Goal: Task Accomplishment & Management: Complete application form

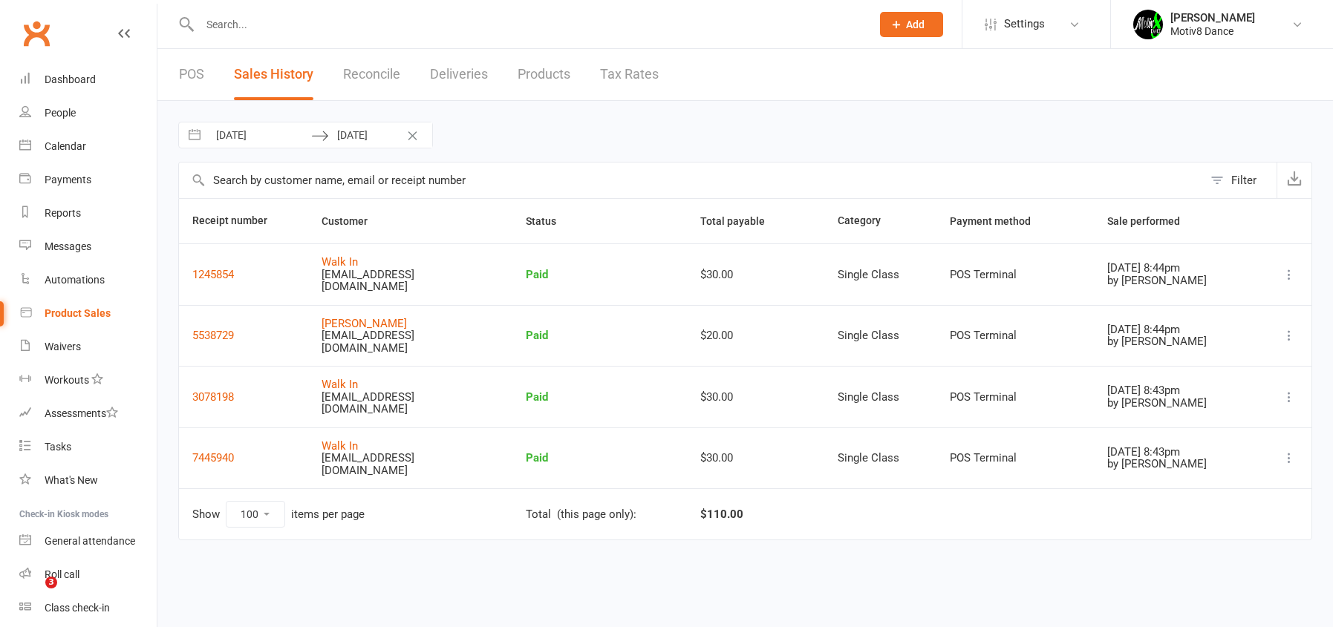
select select "100"
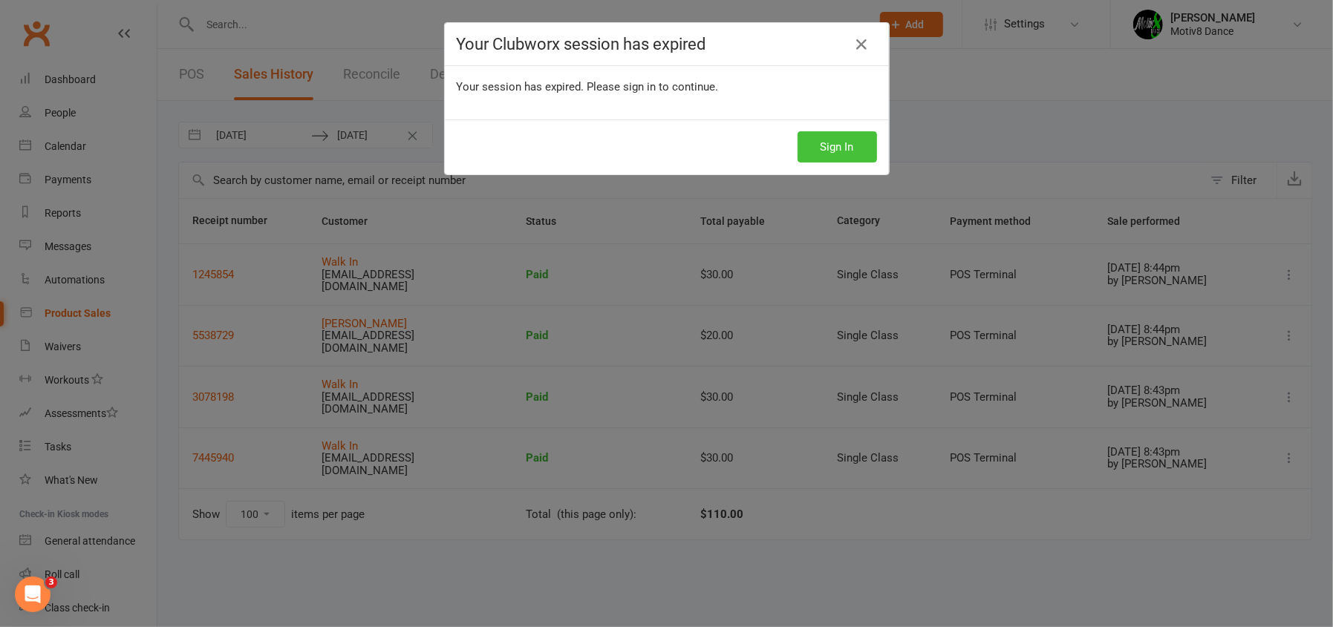
click at [820, 143] on button "Sign In" at bounding box center [836, 146] width 79 height 31
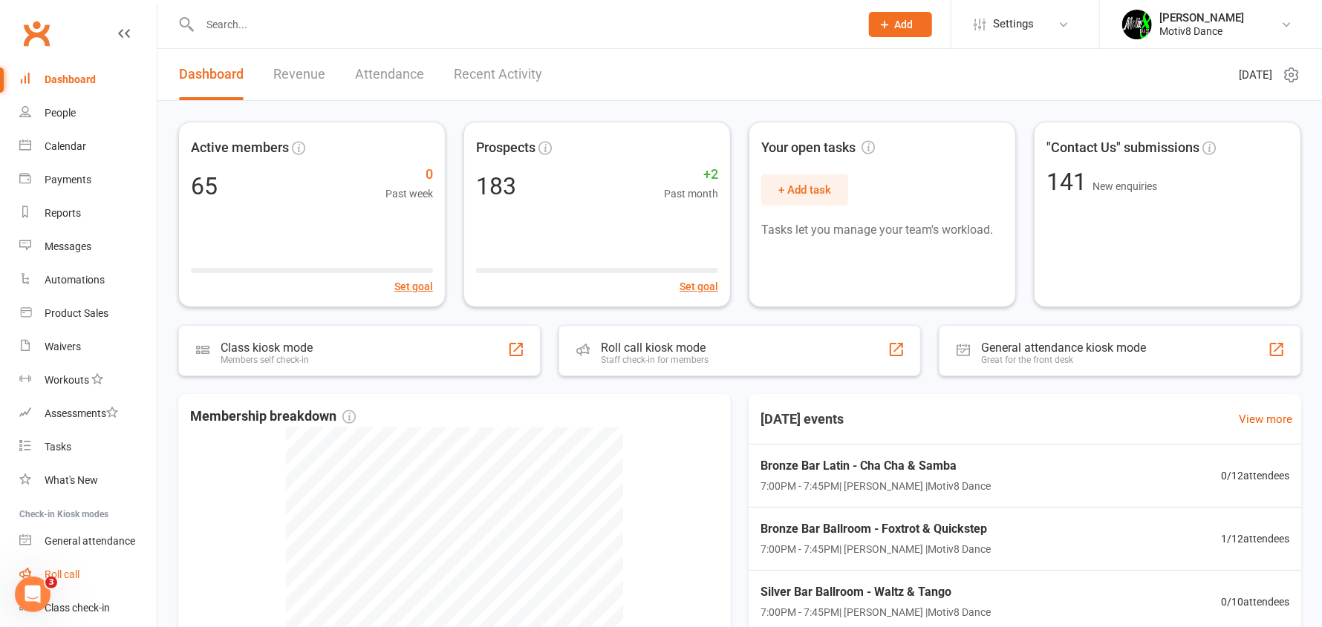
click at [85, 575] on link "Roll call" at bounding box center [87, 574] width 137 height 33
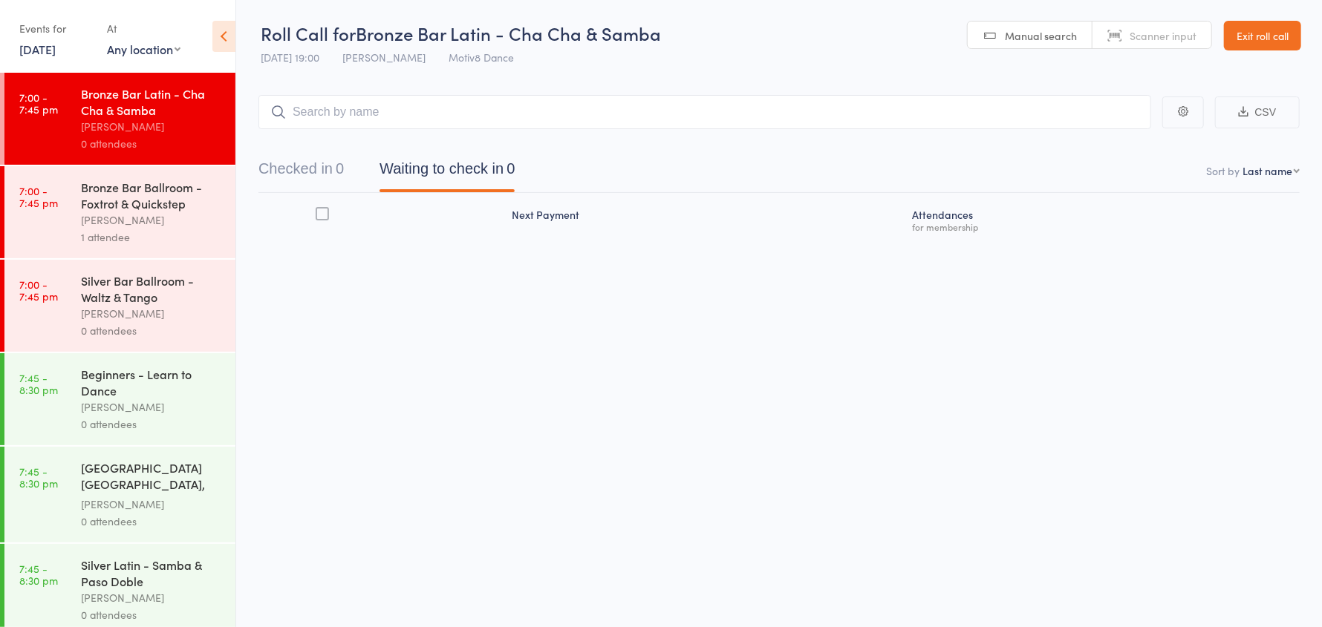
click at [1272, 45] on link "Exit roll call" at bounding box center [1262, 36] width 77 height 30
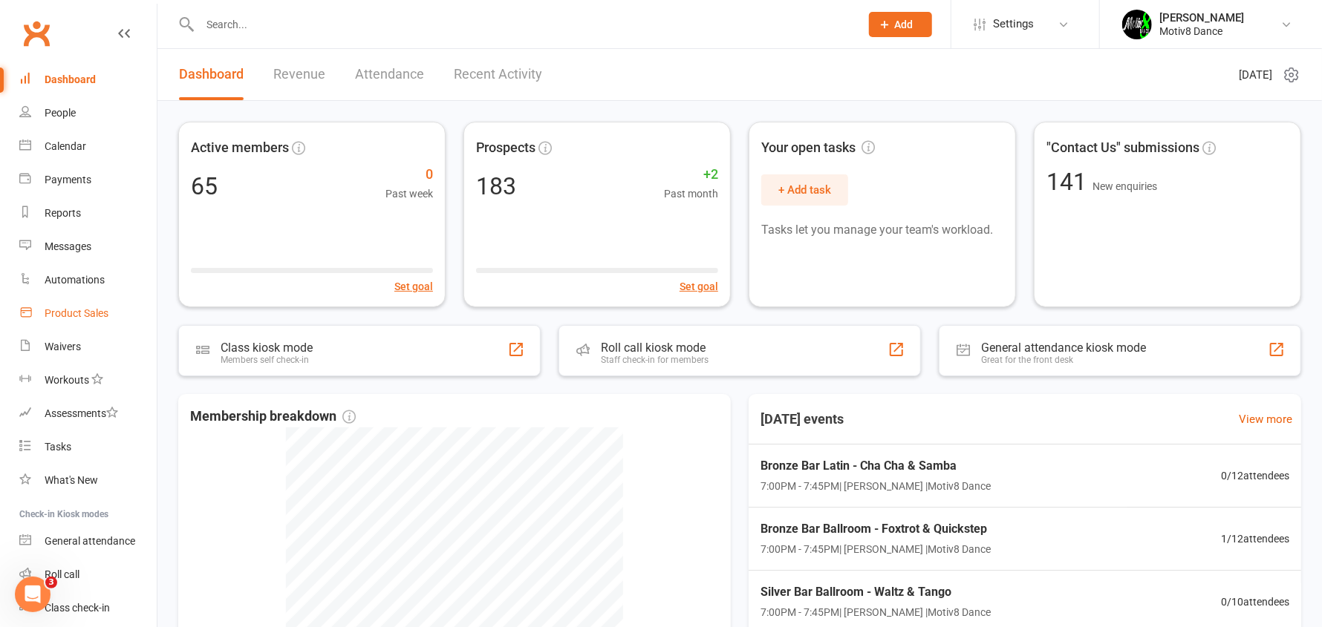
click at [74, 302] on link "Product Sales" at bounding box center [87, 313] width 137 height 33
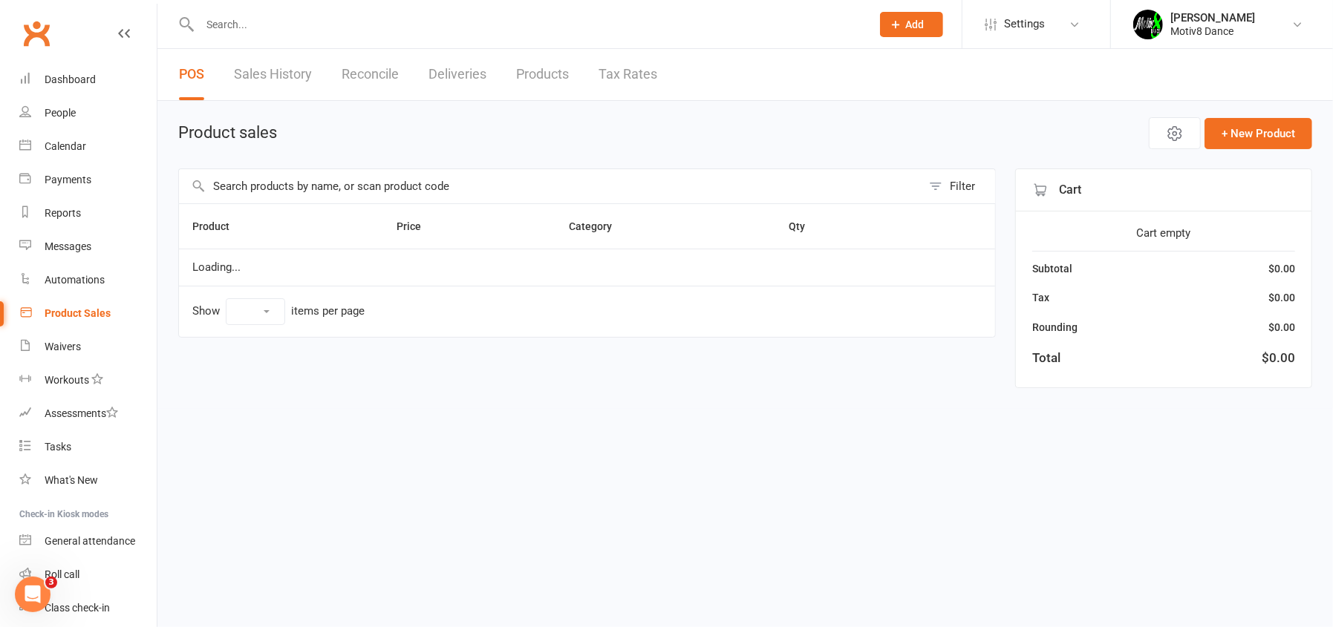
select select "10"
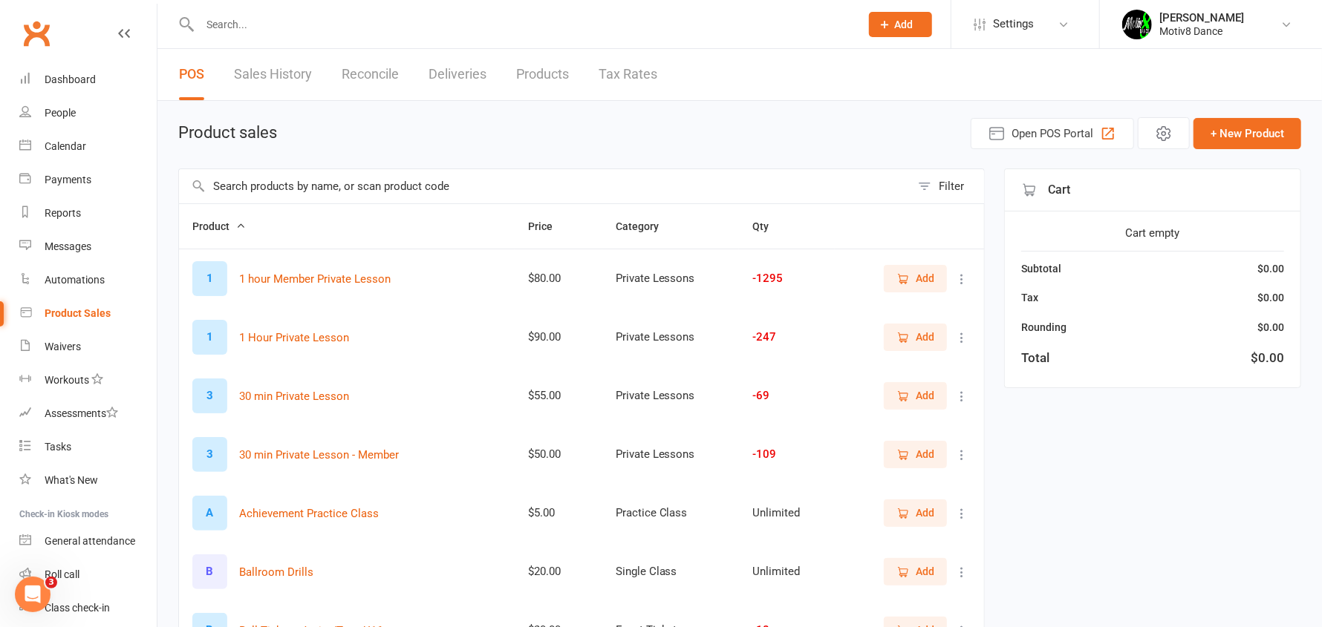
click at [928, 277] on span "Add" at bounding box center [925, 278] width 19 height 16
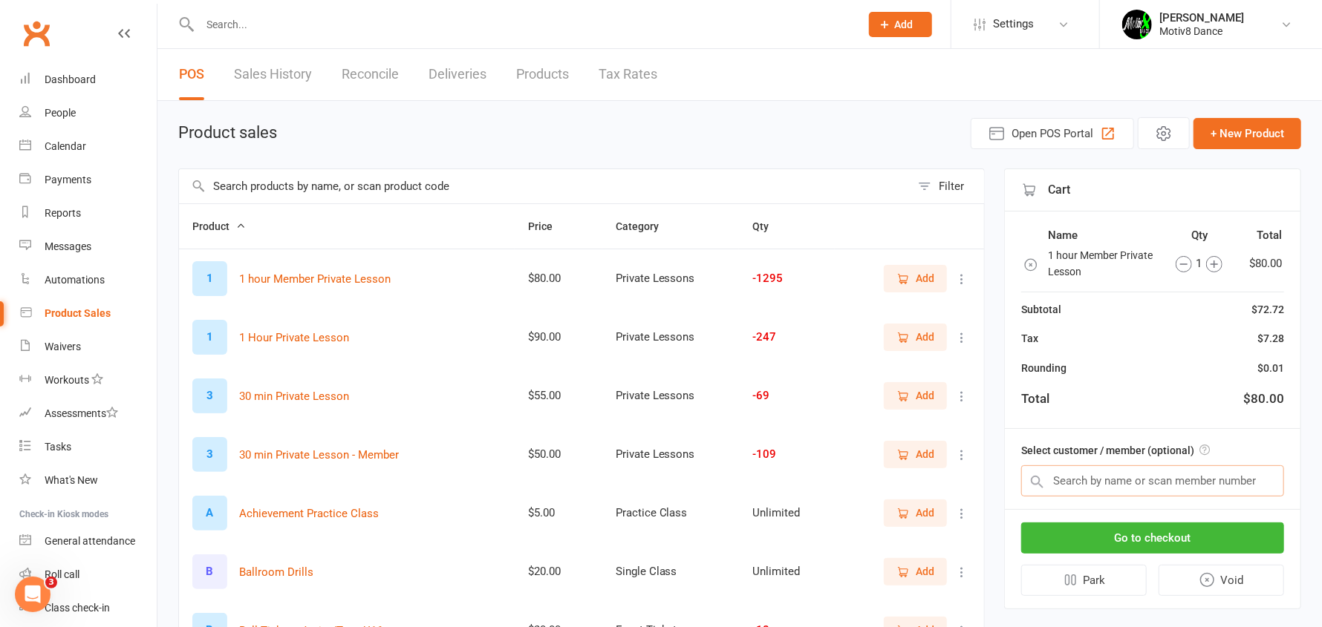
click at [1106, 483] on input "text" at bounding box center [1152, 481] width 263 height 31
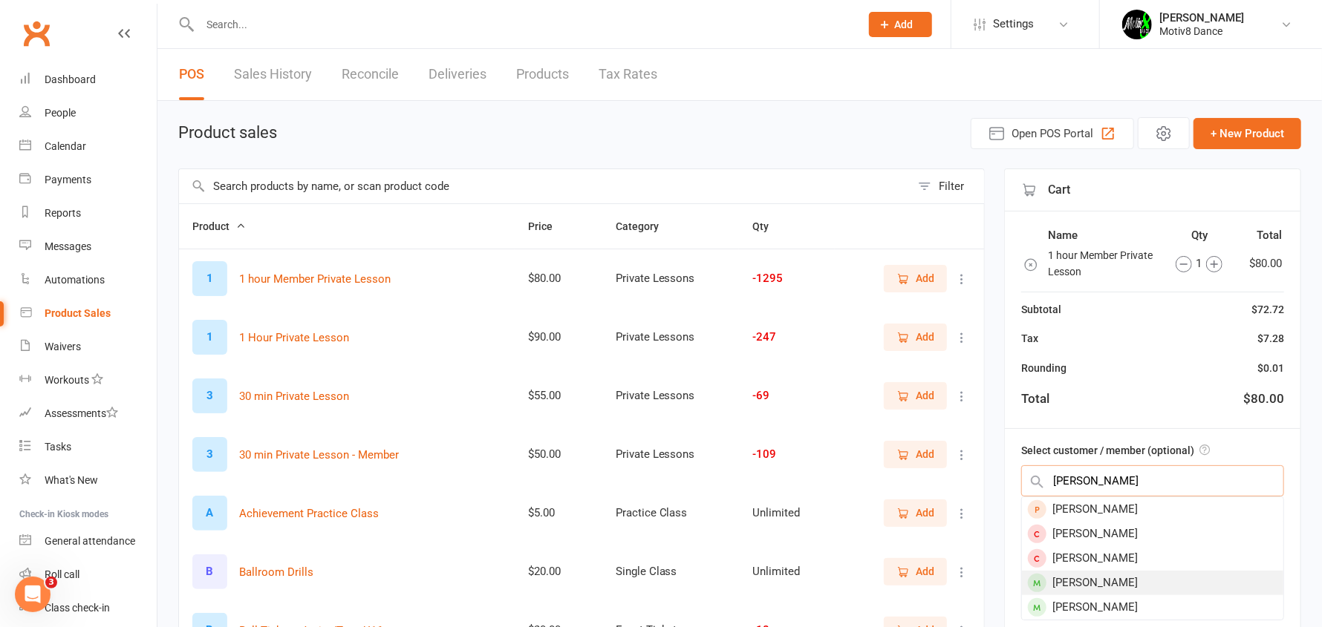
type input "josh"
click at [1074, 584] on div "Joshua Rynan" at bounding box center [1152, 583] width 261 height 25
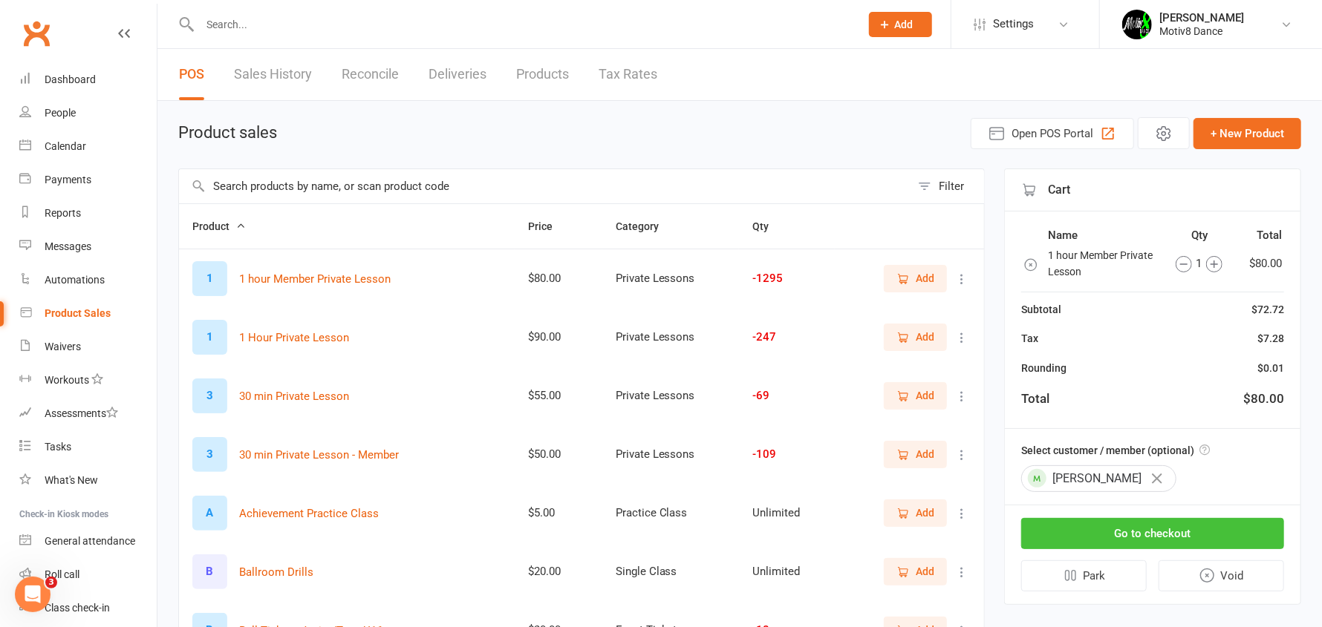
click at [1103, 525] on button "Go to checkout" at bounding box center [1152, 533] width 263 height 31
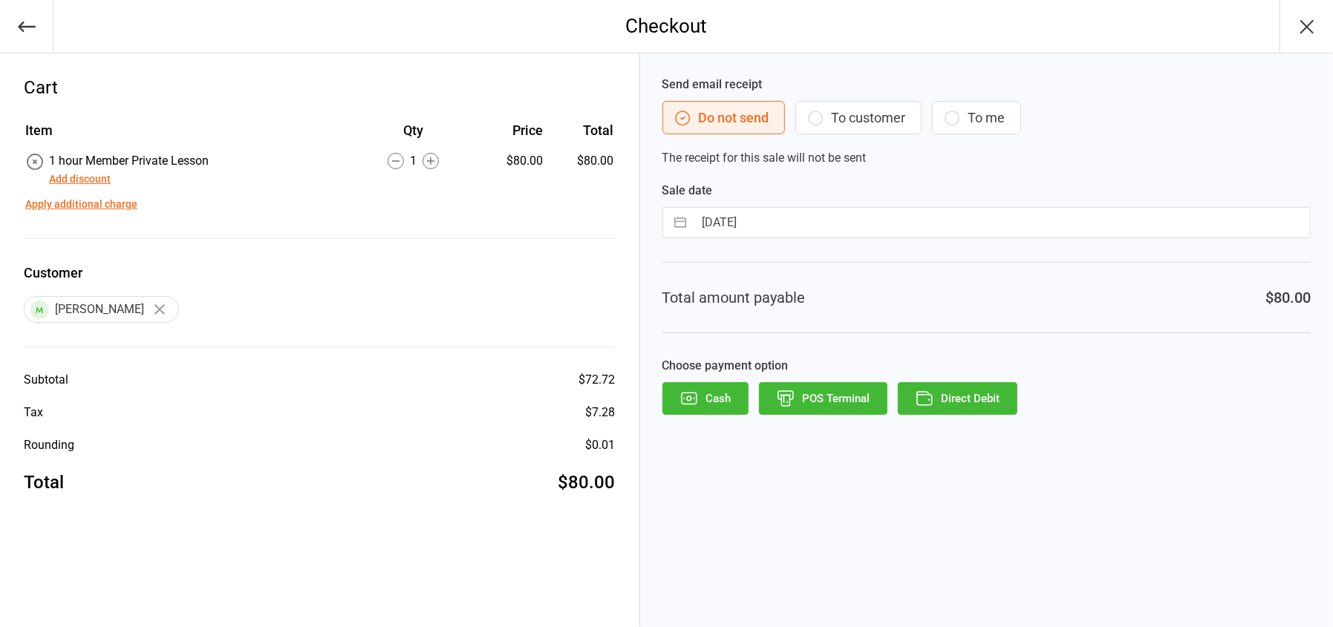
click at [847, 411] on button "POS Terminal" at bounding box center [823, 398] width 128 height 33
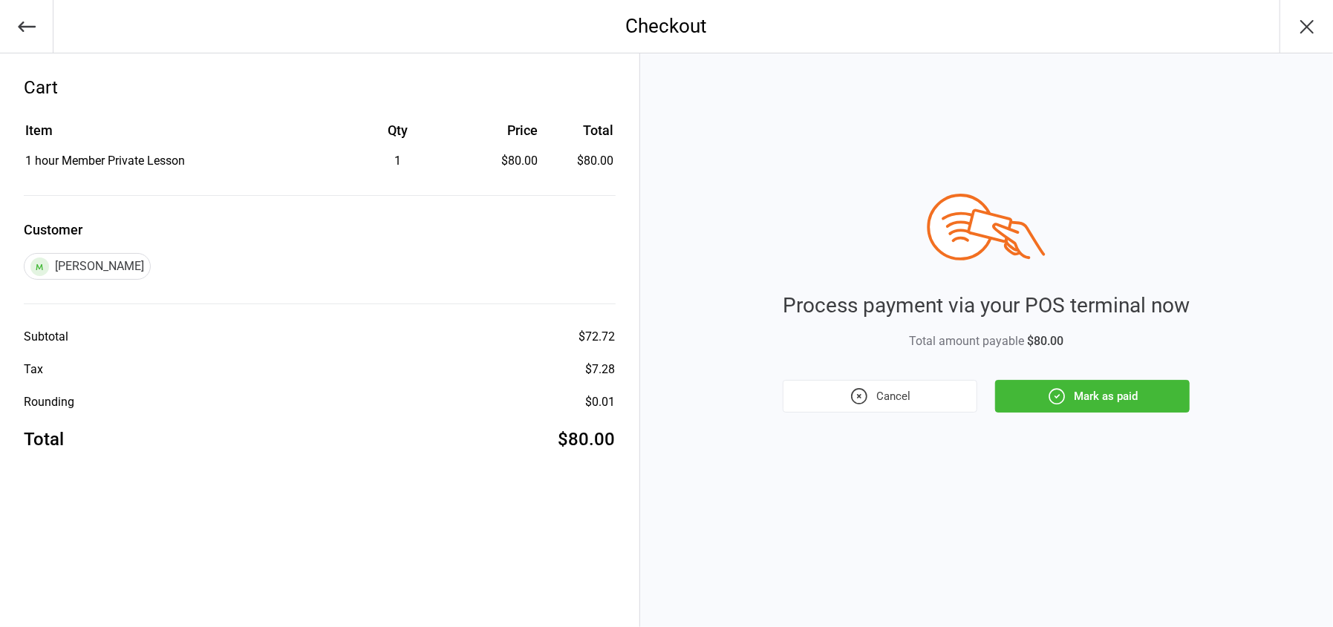
click at [1072, 395] on button "Mark as paid" at bounding box center [1092, 396] width 195 height 33
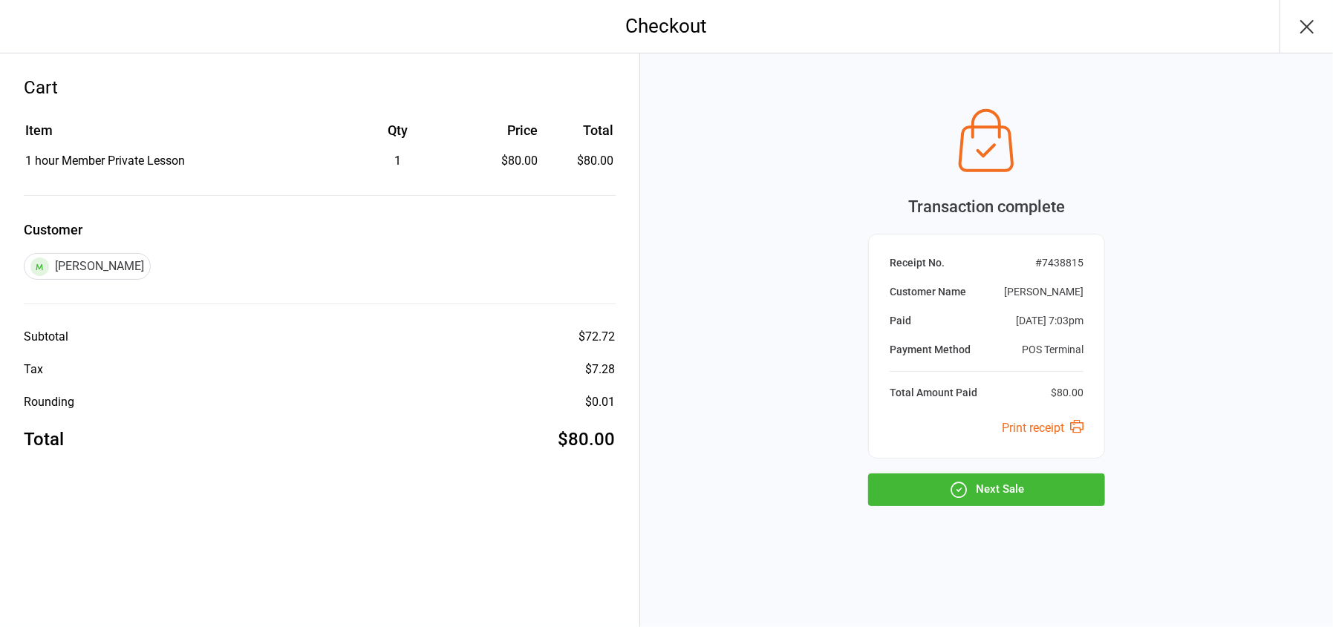
click at [1003, 486] on button "Next Sale" at bounding box center [986, 490] width 237 height 33
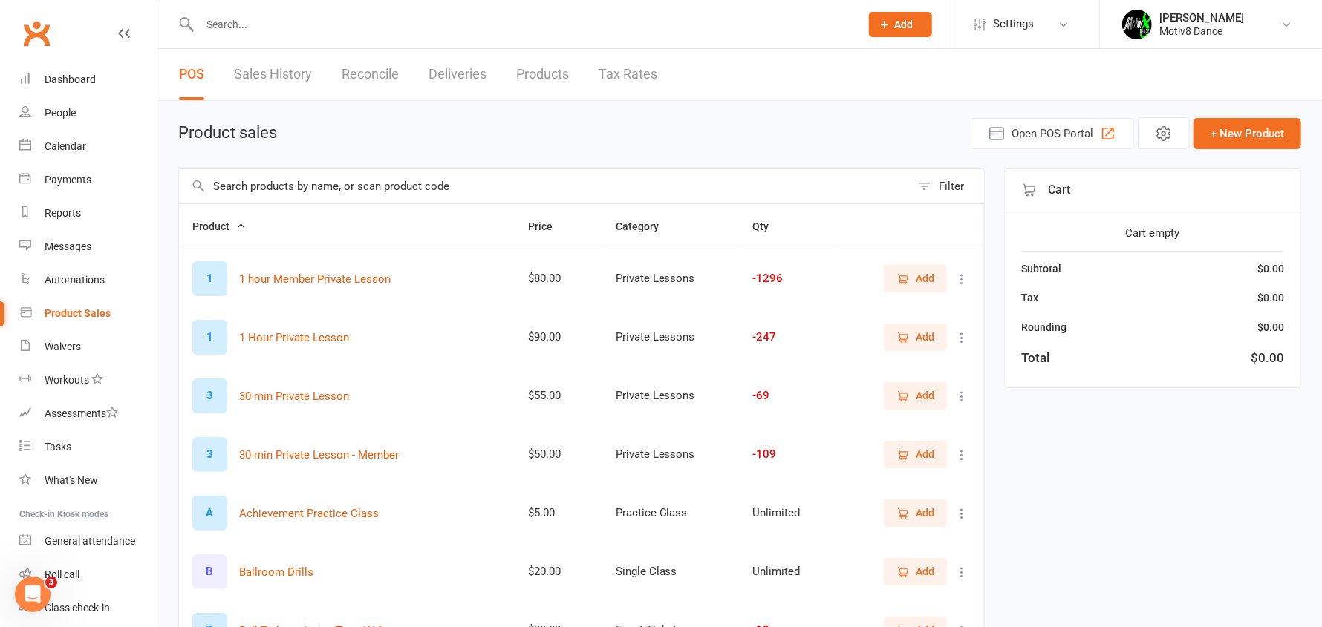
click at [925, 270] on span "Add" at bounding box center [925, 278] width 19 height 16
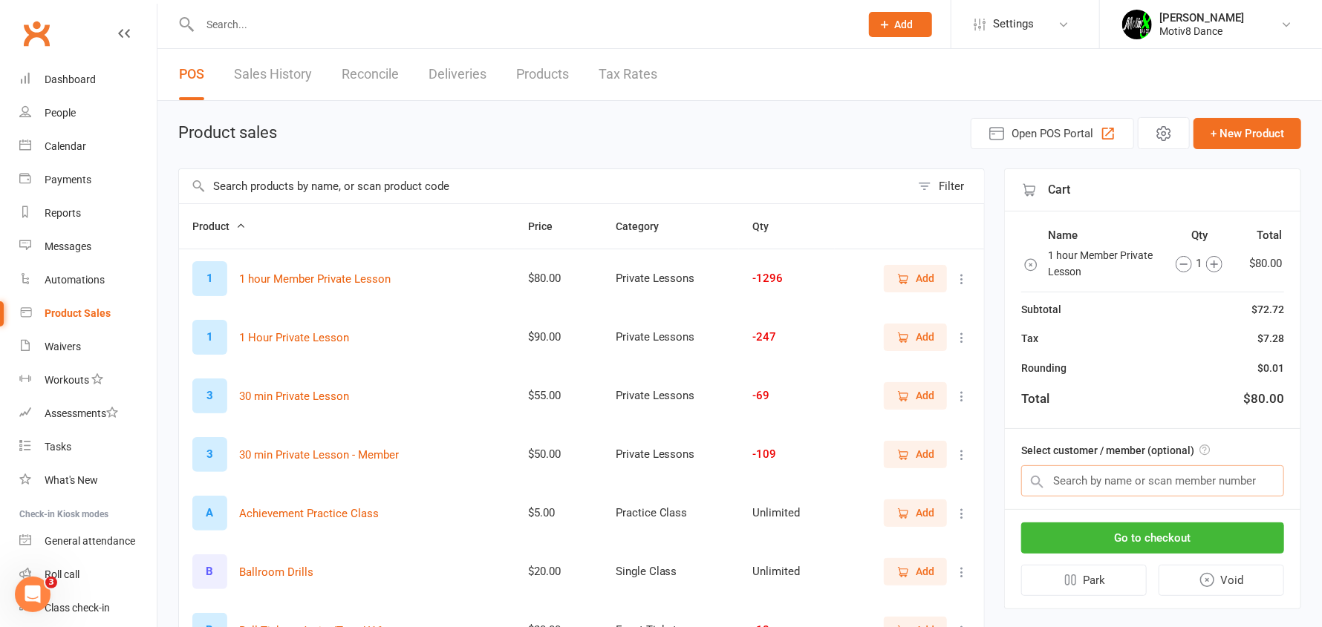
click at [1124, 480] on input "text" at bounding box center [1152, 481] width 263 height 31
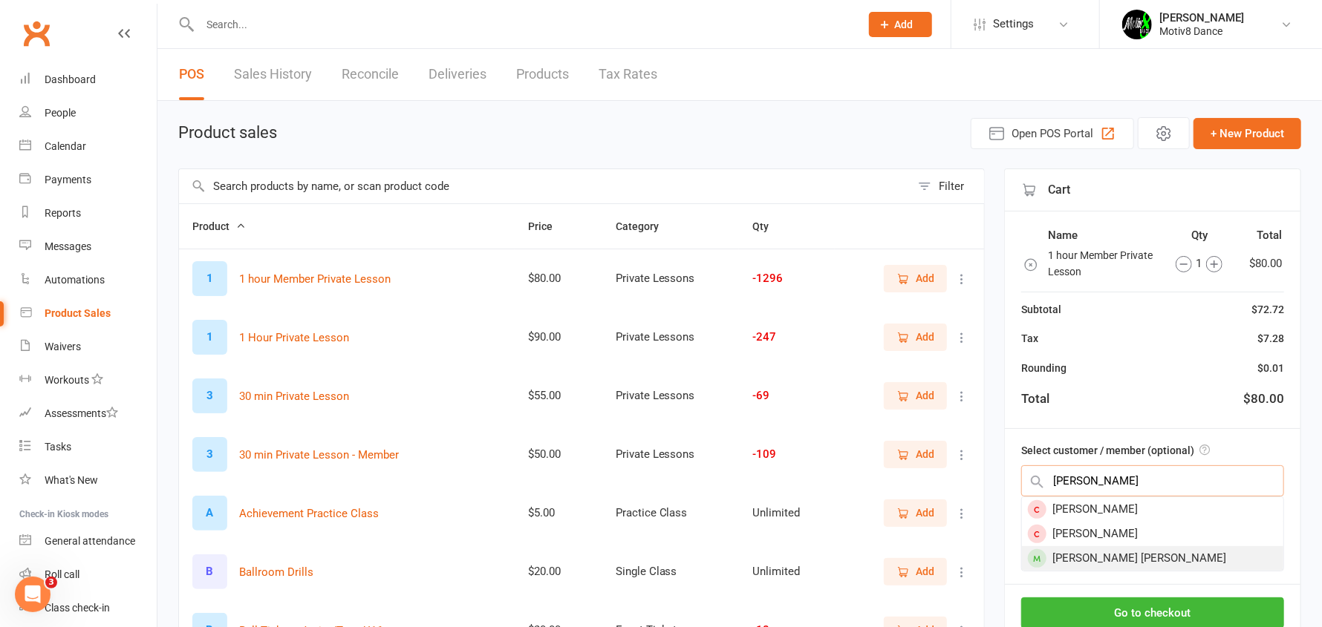
type input "nichol"
click at [1130, 550] on div "Nicholas Foster klein" at bounding box center [1152, 559] width 261 height 25
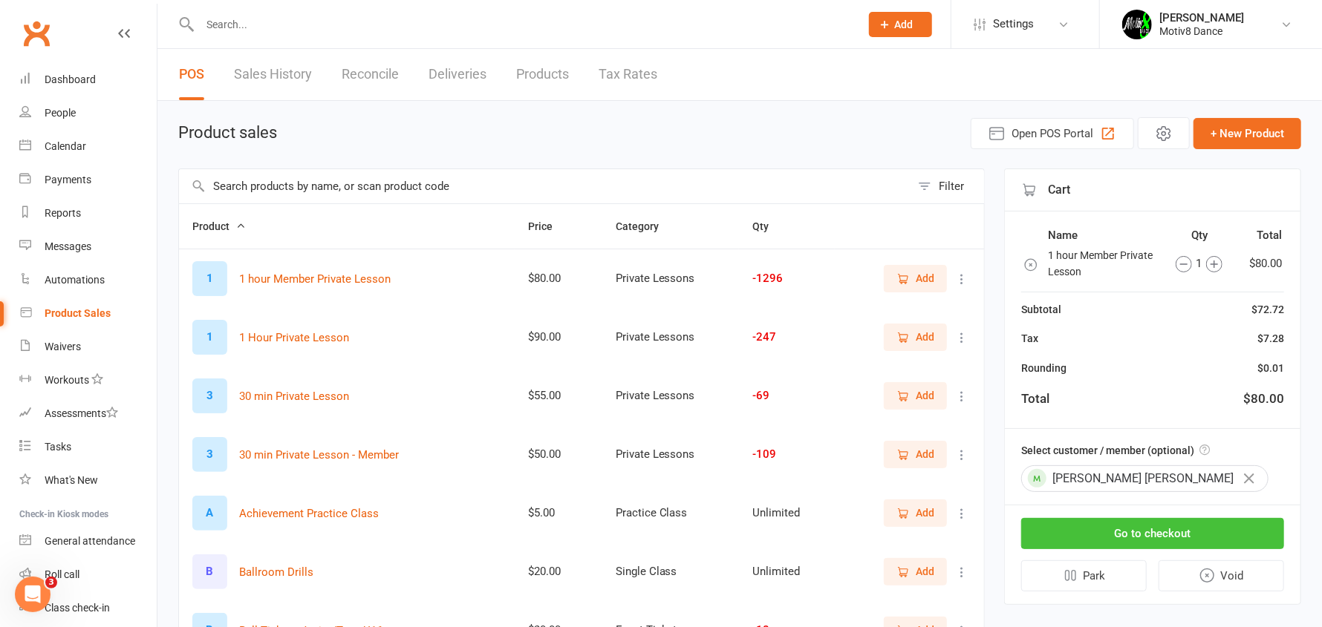
click at [1138, 534] on button "Go to checkout" at bounding box center [1152, 533] width 263 height 31
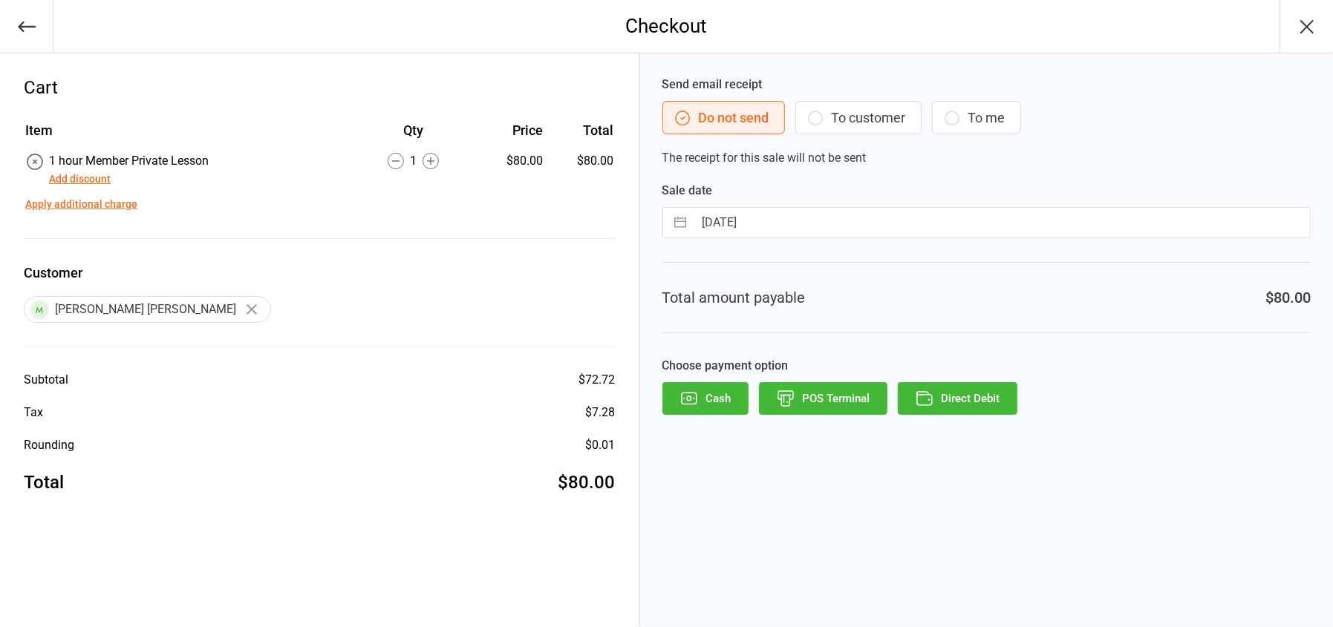
click at [837, 403] on button "POS Terminal" at bounding box center [823, 398] width 128 height 33
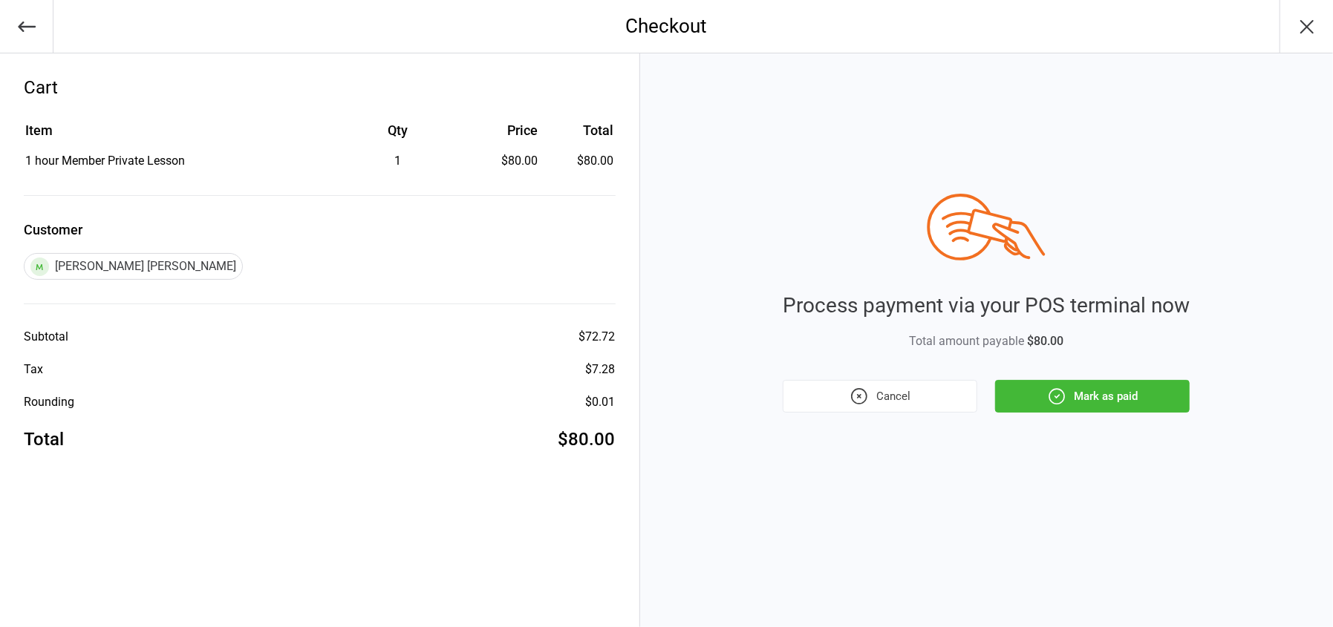
click at [1129, 395] on button "Mark as paid" at bounding box center [1092, 396] width 195 height 33
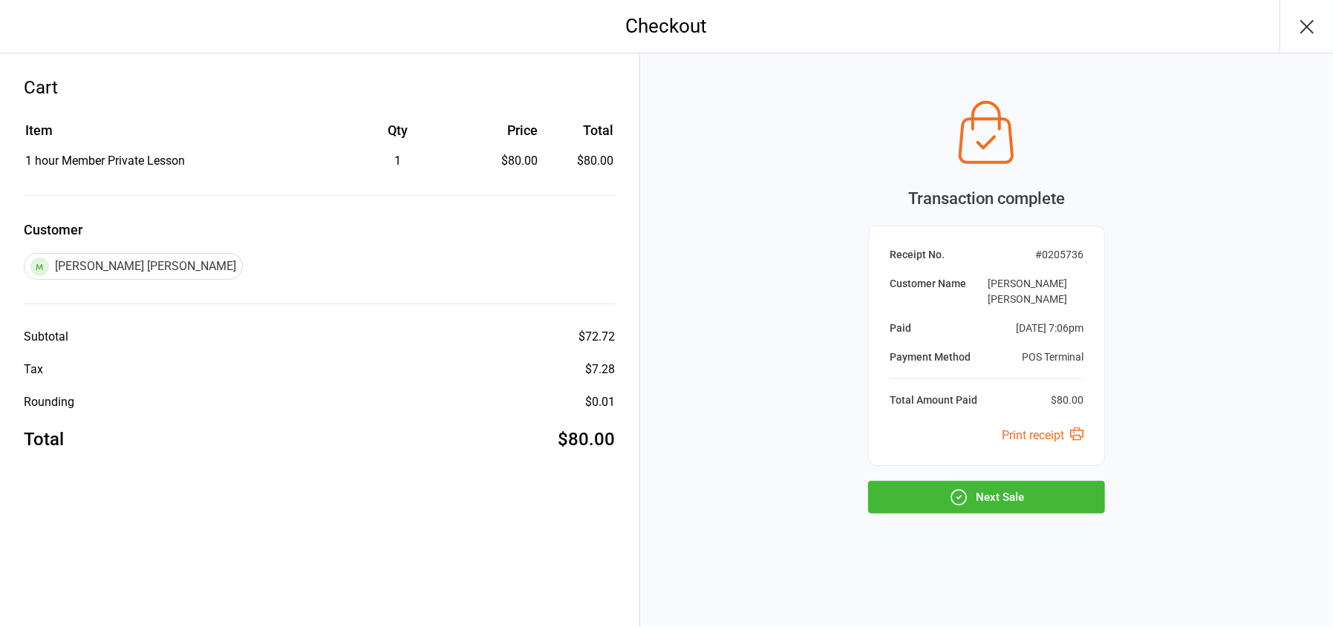
click at [990, 481] on button "Next Sale" at bounding box center [986, 497] width 237 height 33
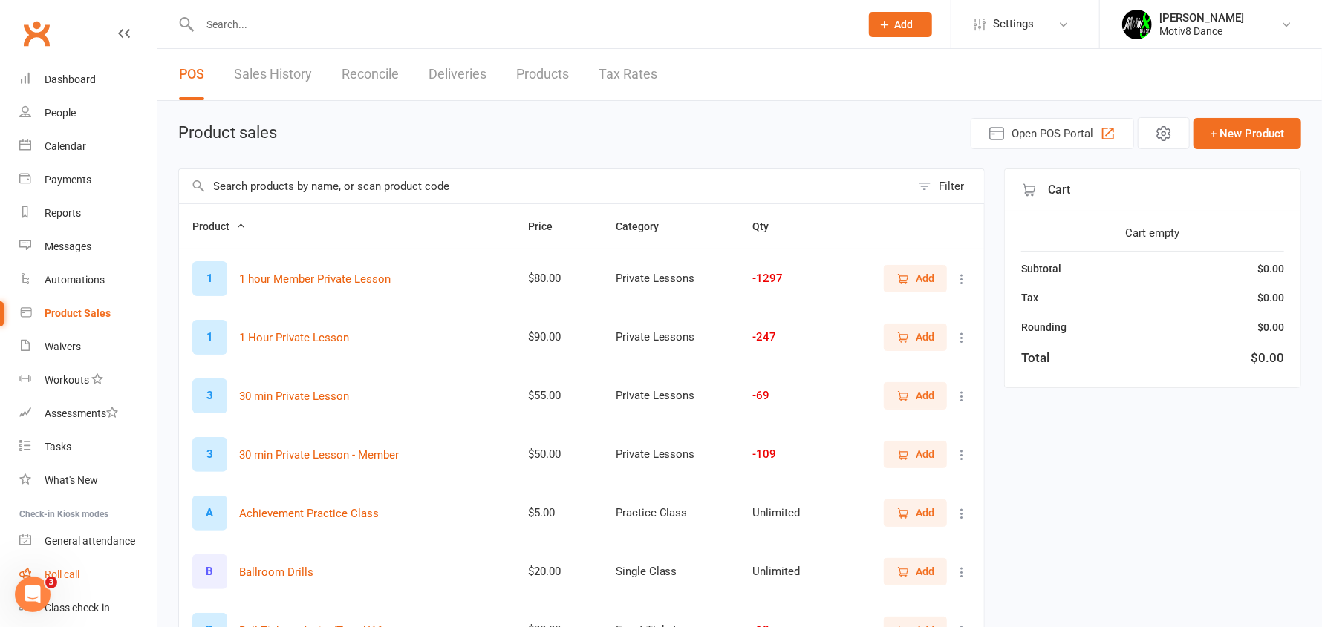
click at [75, 574] on div "Roll call" at bounding box center [62, 575] width 35 height 12
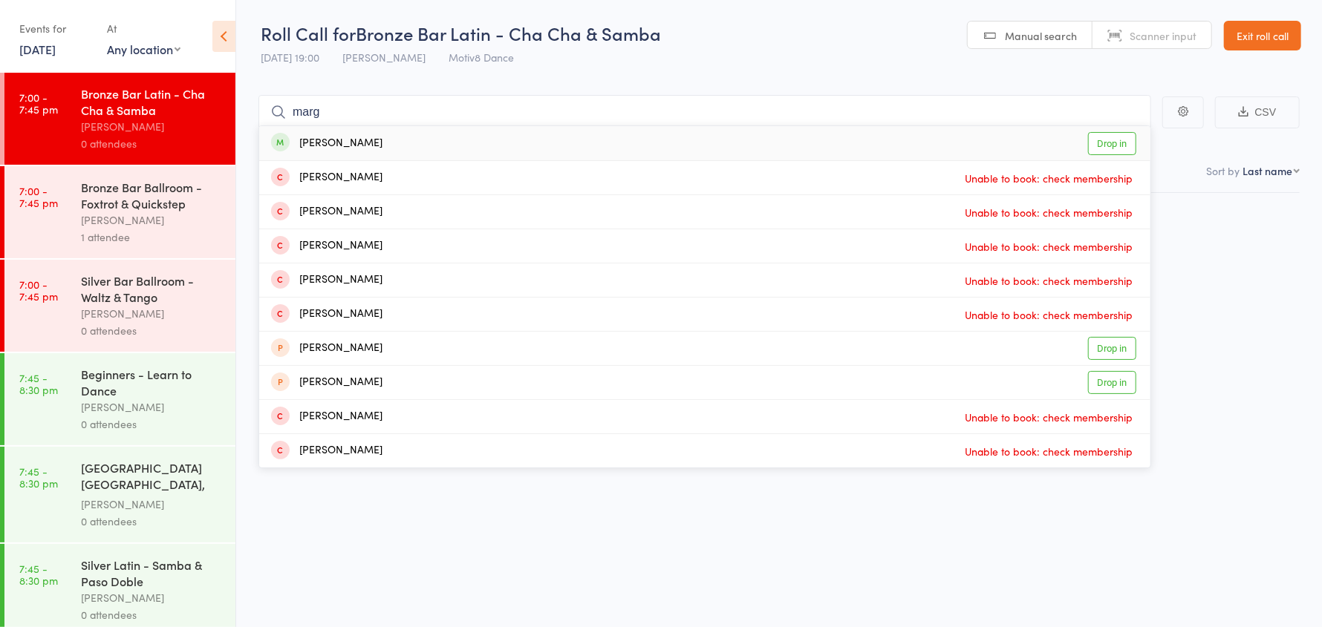
type input "marg"
click at [365, 140] on div "Marg Seiver Drop in" at bounding box center [704, 143] width 891 height 34
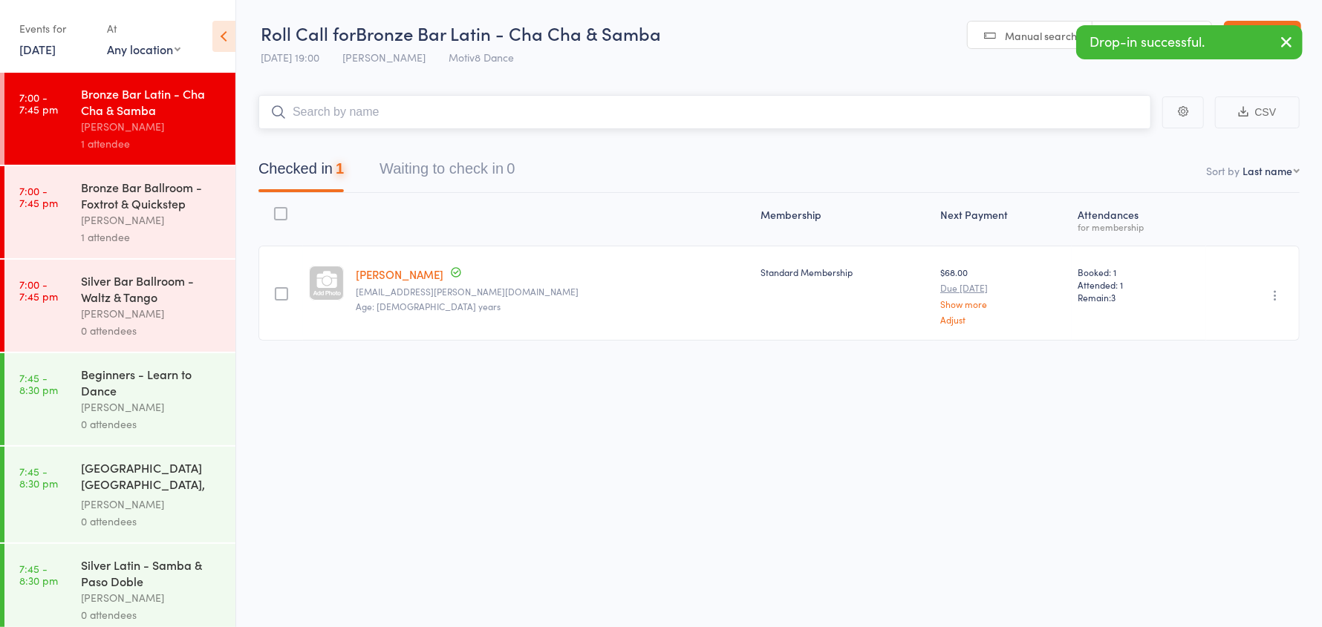
click at [338, 108] on input "search" at bounding box center [704, 112] width 893 height 34
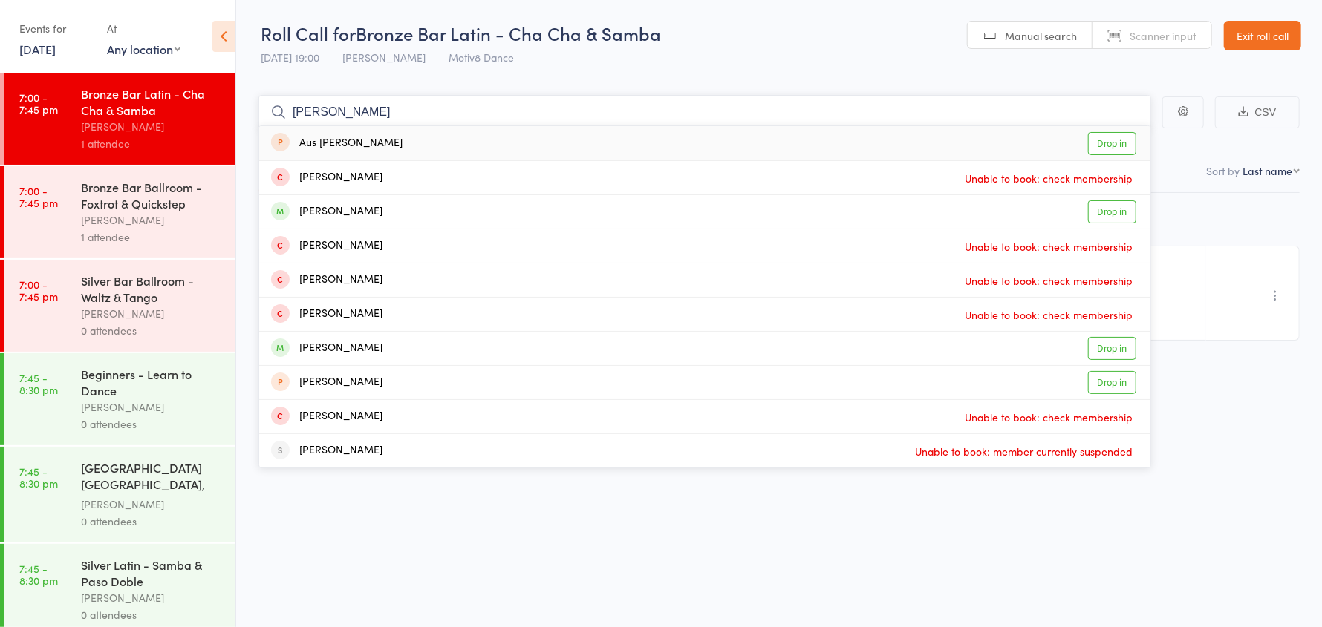
drag, startPoint x: 368, startPoint y: 106, endPoint x: 275, endPoint y: 107, distance: 92.8
click at [275, 107] on form "anna Aus Anna Drop in Anna Tero Unable to book: check membership Babanina Anna …" at bounding box center [704, 112] width 893 height 34
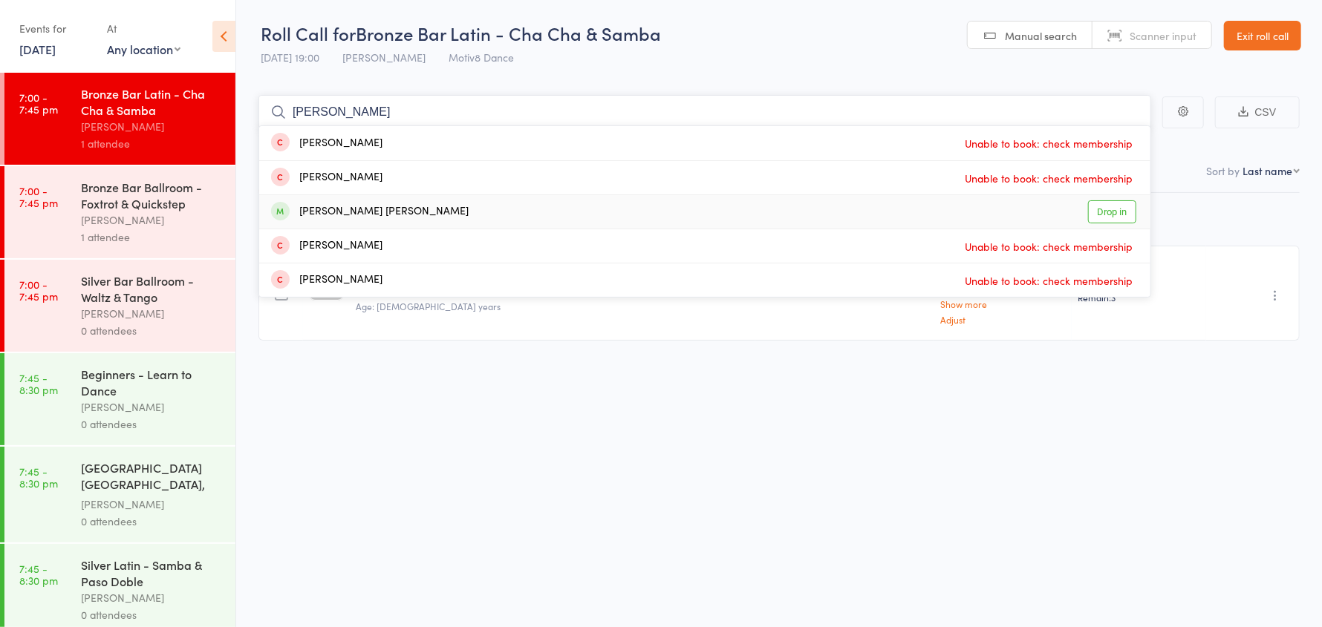
type input "nicholas"
click at [360, 212] on div "Nicholas Foster klein" at bounding box center [370, 211] width 198 height 17
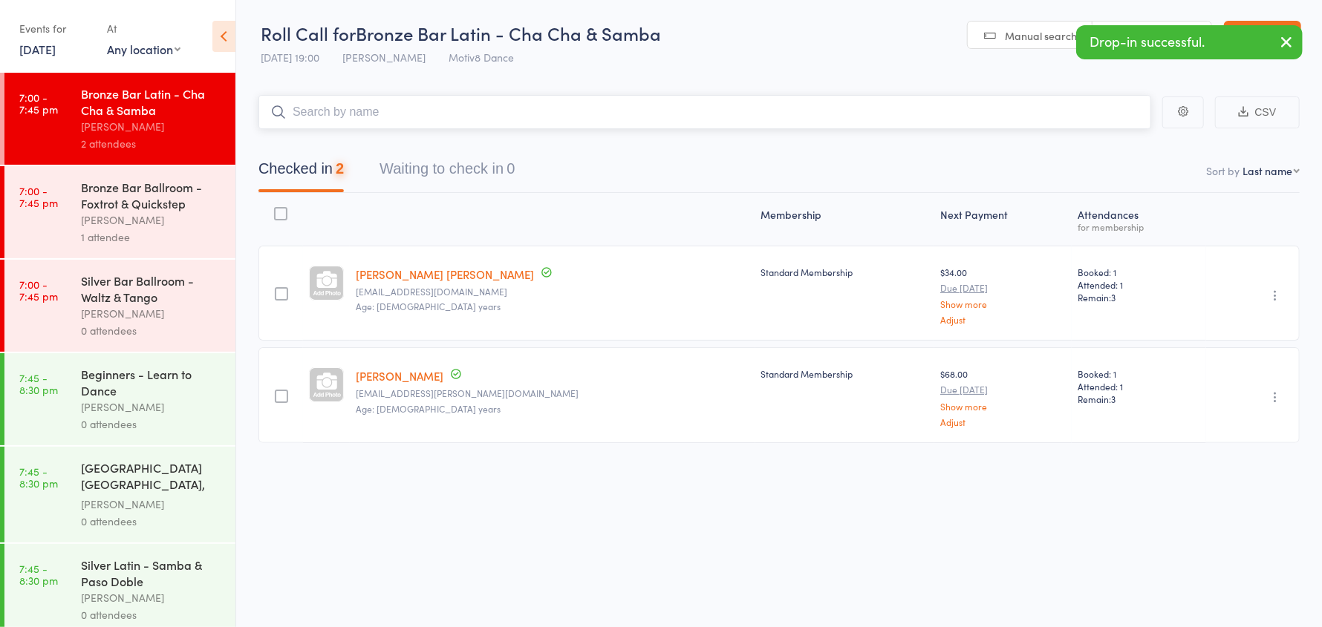
click at [349, 113] on input "search" at bounding box center [704, 112] width 893 height 34
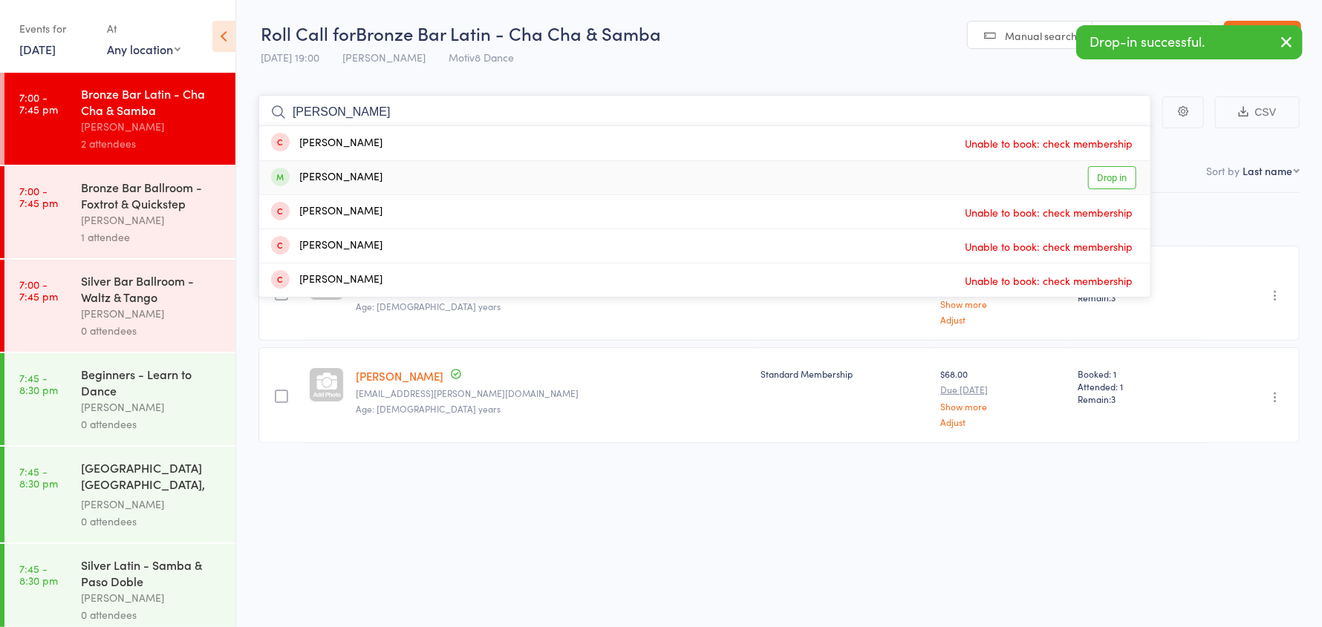
type input "jay"
click at [324, 175] on div "Jay Robinson" at bounding box center [326, 177] width 111 height 17
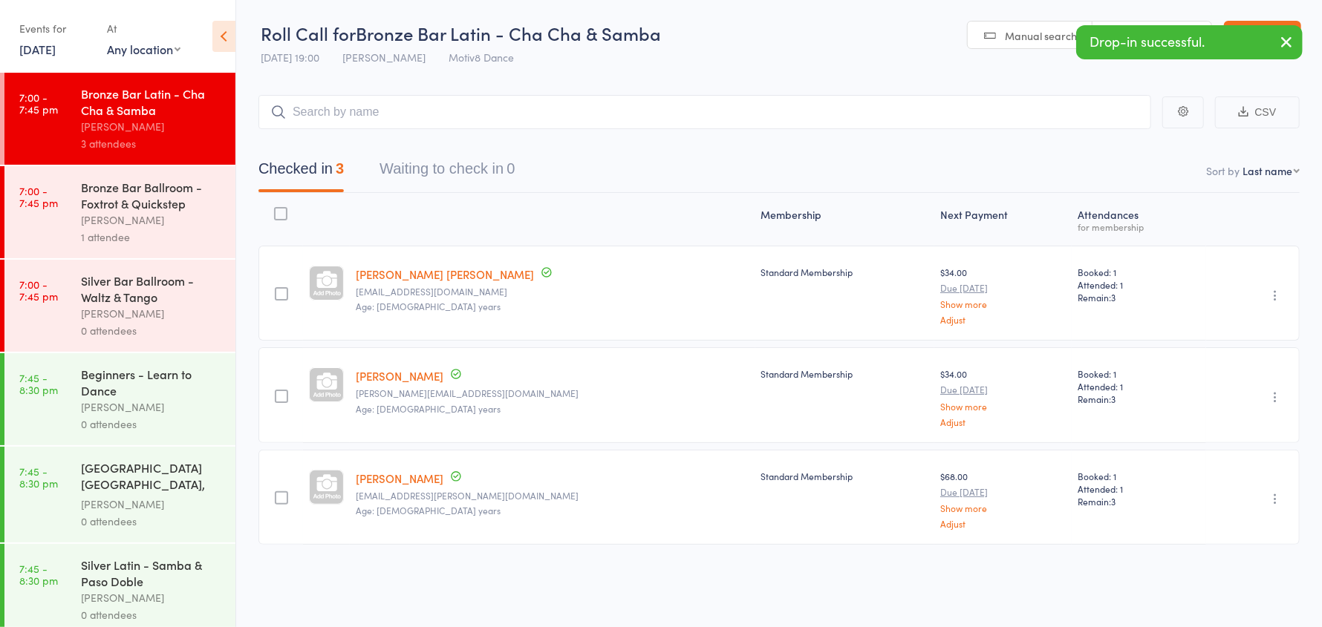
click at [137, 215] on div "Natalie Jarvie" at bounding box center [152, 220] width 142 height 17
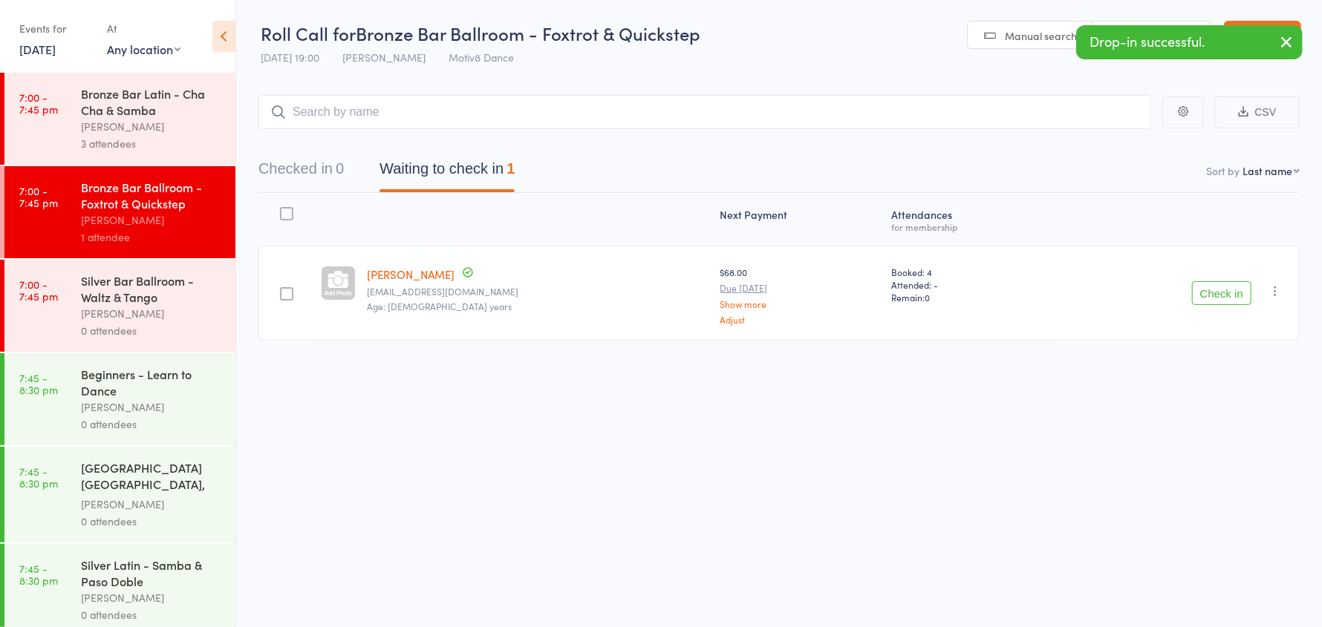
click at [1229, 292] on button "Check in" at bounding box center [1221, 293] width 59 height 24
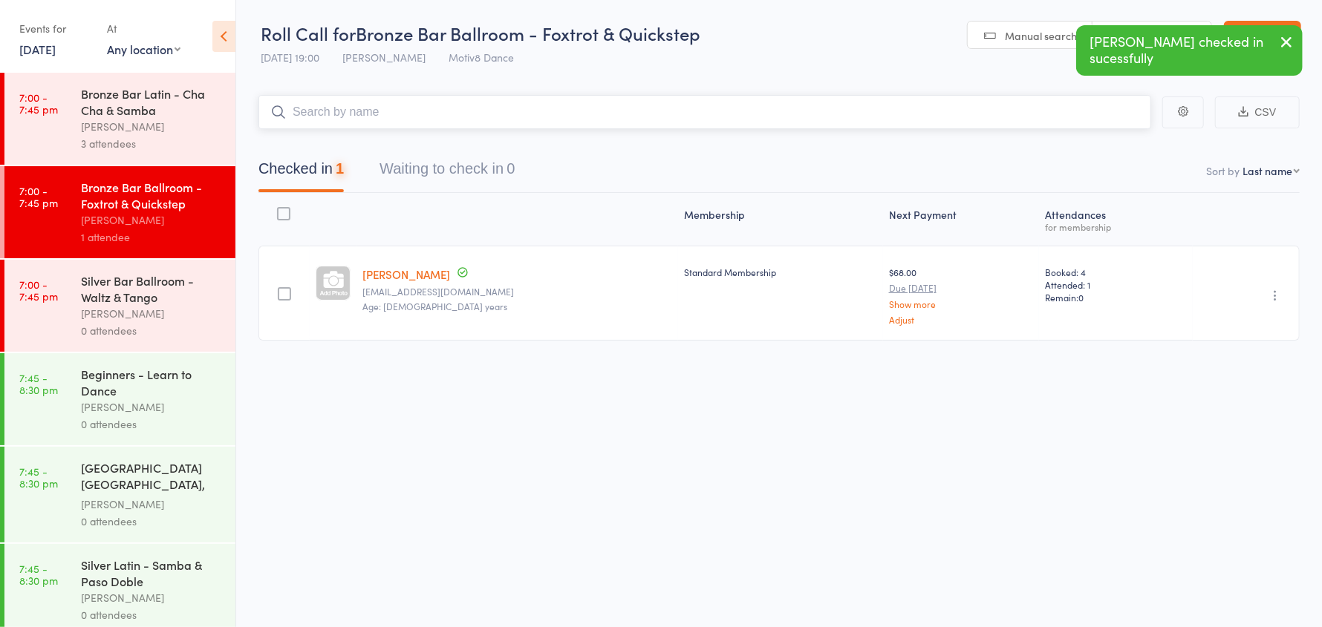
click at [395, 112] on input "search" at bounding box center [704, 112] width 893 height 34
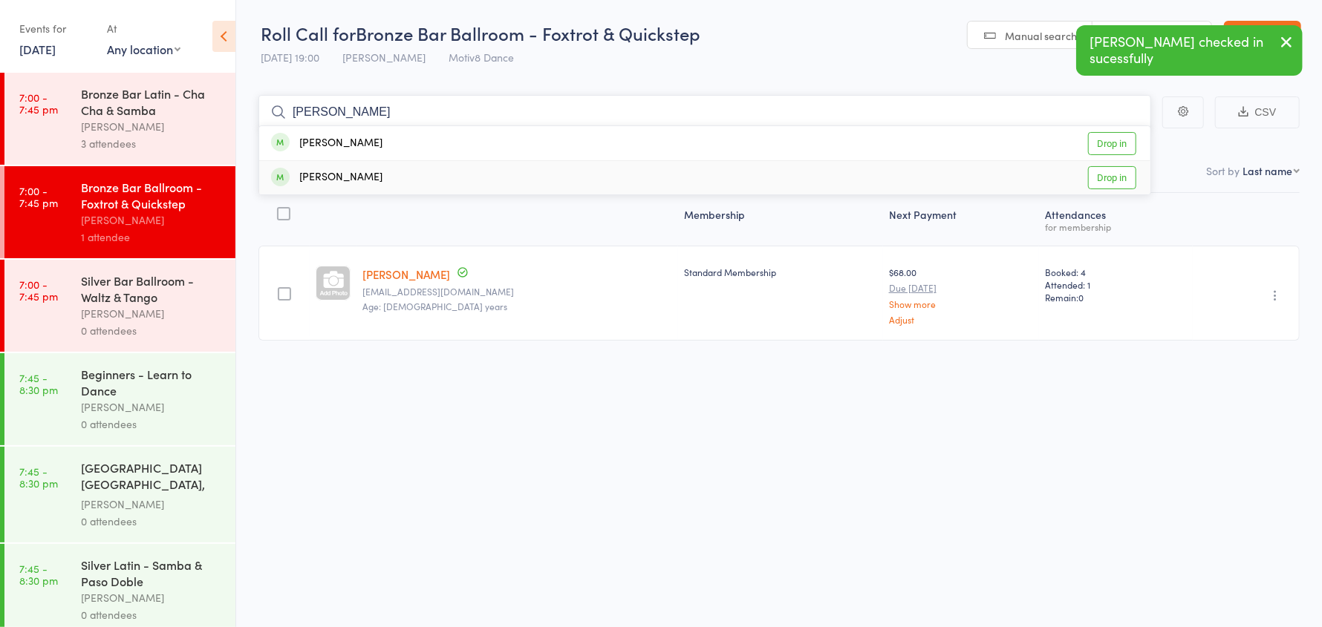
type input "barba"
click at [382, 179] on div "Chambers Barbara" at bounding box center [326, 177] width 111 height 17
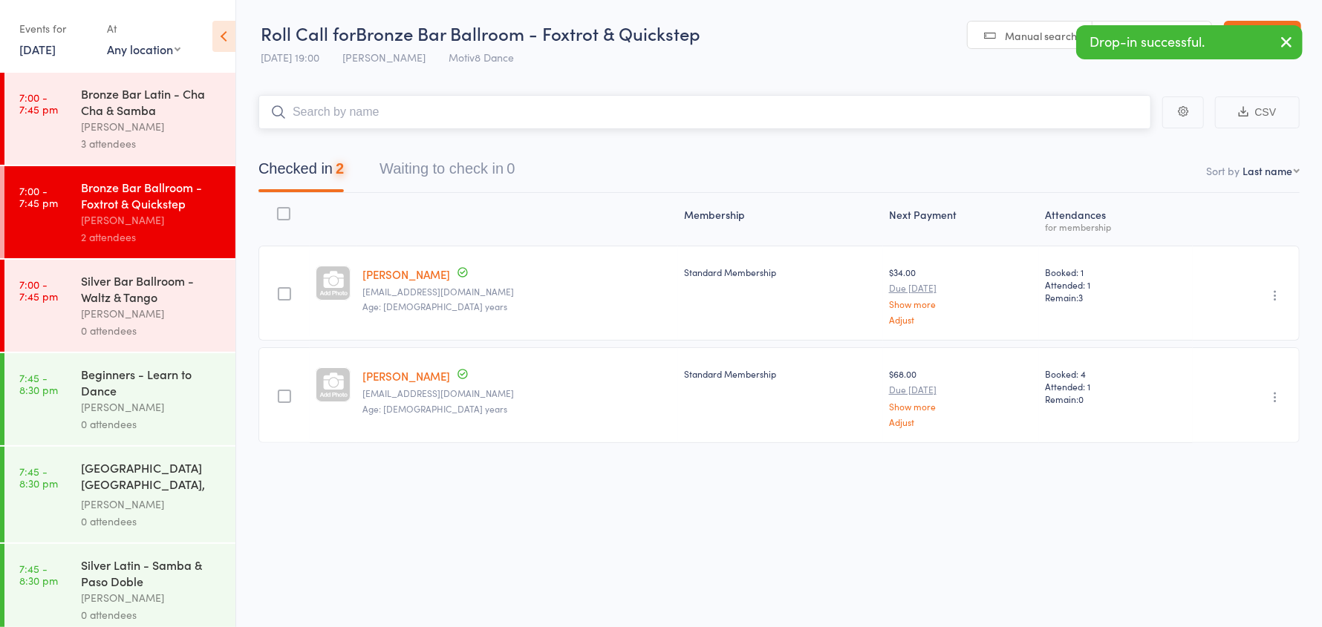
click at [358, 109] on input "search" at bounding box center [704, 112] width 893 height 34
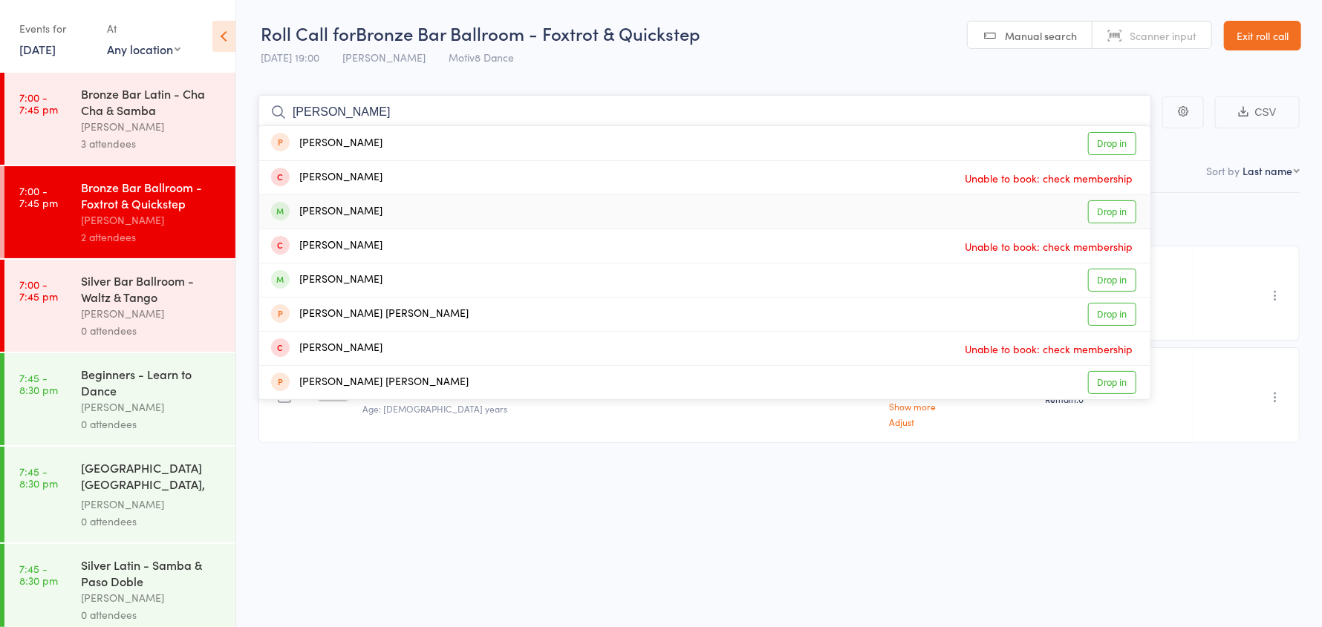
type input "josh"
click at [379, 214] on div "Joshua Rynan Drop in" at bounding box center [704, 211] width 891 height 33
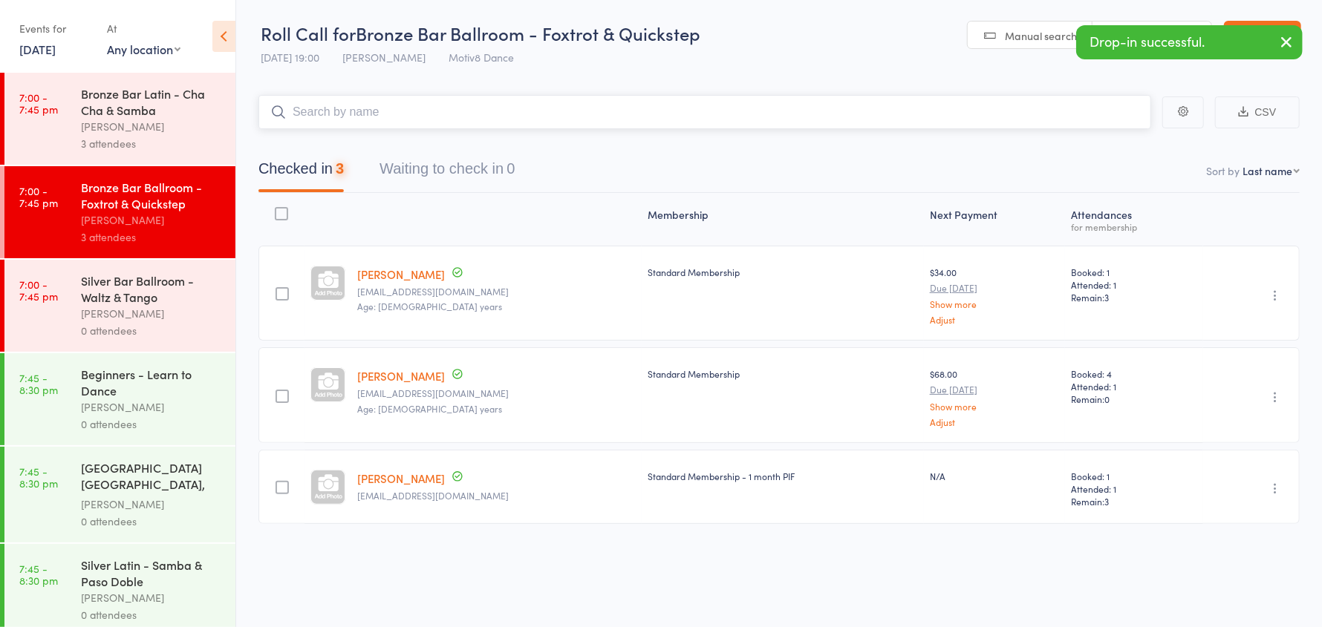
click at [348, 115] on input "search" at bounding box center [704, 112] width 893 height 34
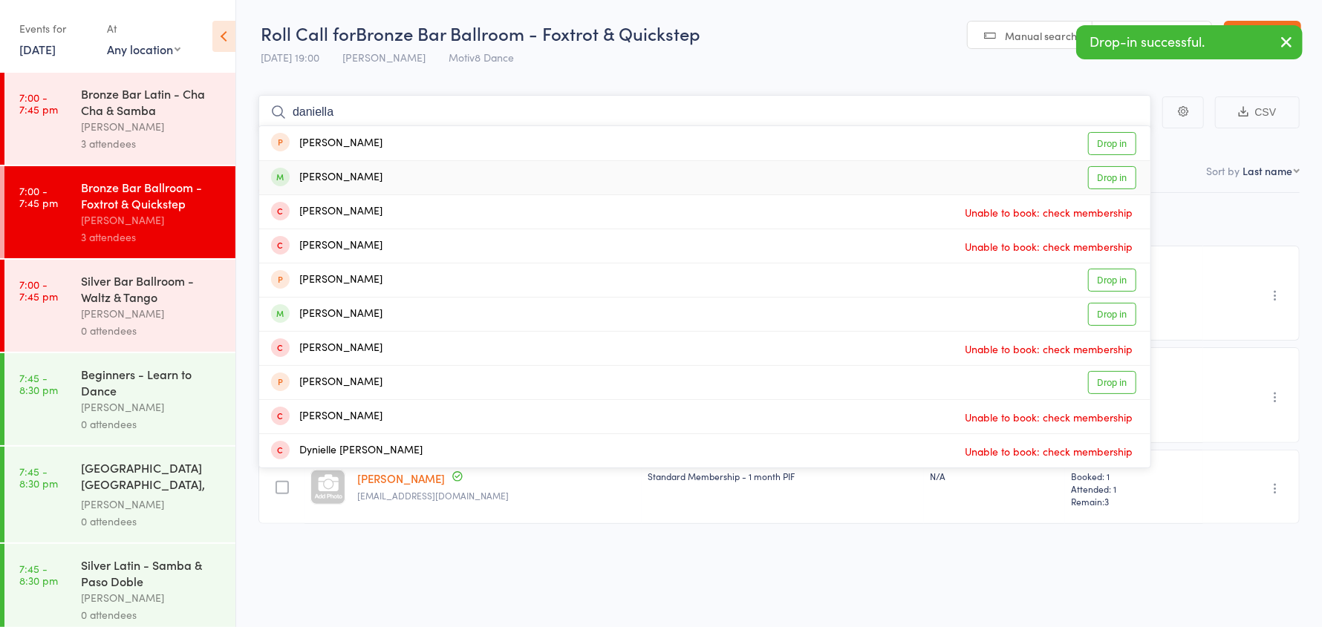
type input "daniella"
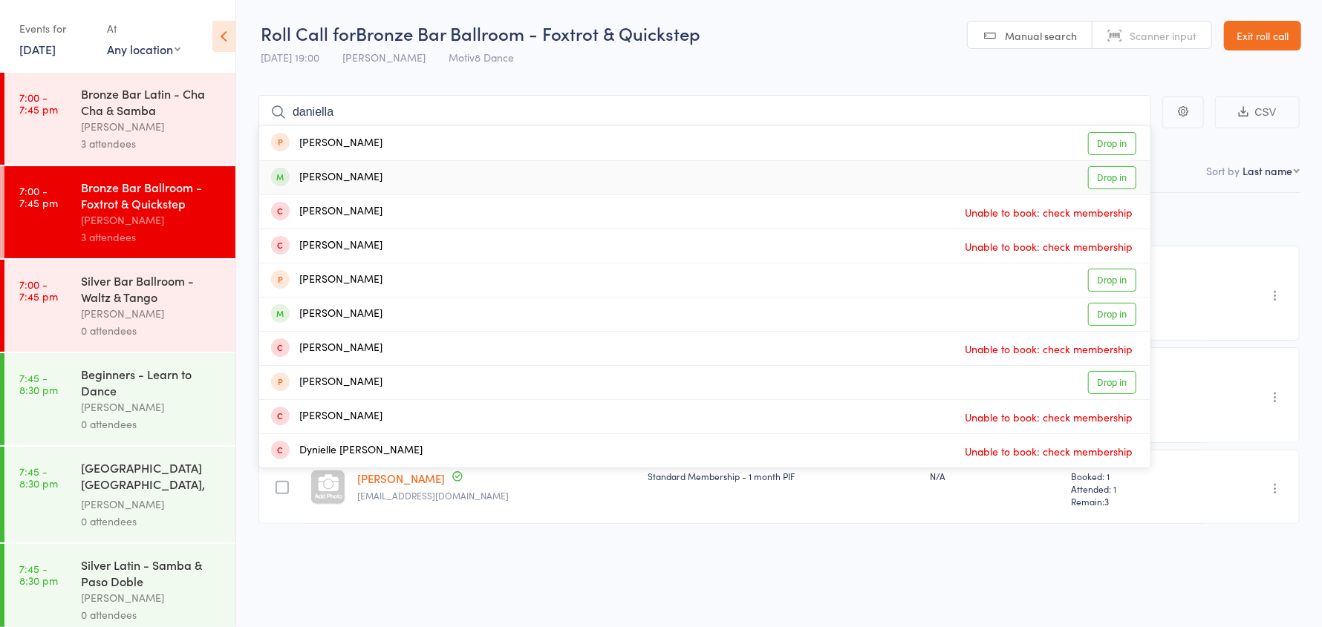
click at [347, 179] on div "Daniella Poole" at bounding box center [326, 177] width 111 height 17
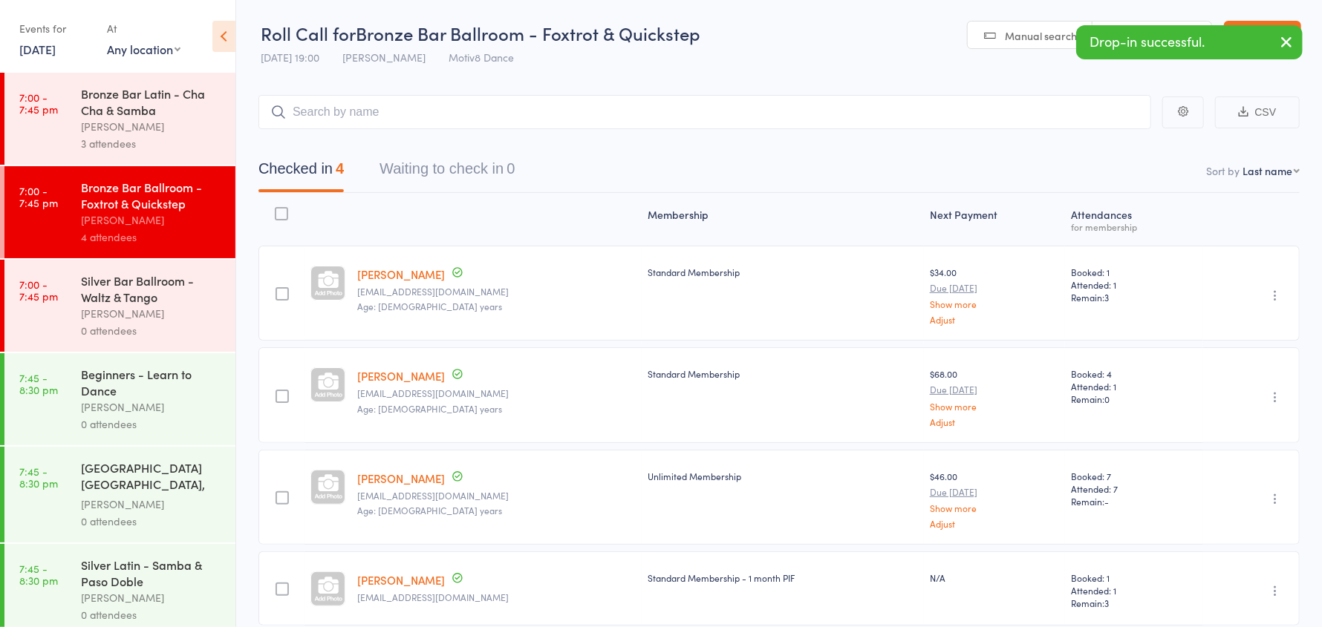
drag, startPoint x: 151, startPoint y: 292, endPoint x: 177, endPoint y: 261, distance: 40.0
click at [151, 292] on div "Silver Bar Ballroom - Waltz & Tango" at bounding box center [152, 289] width 142 height 33
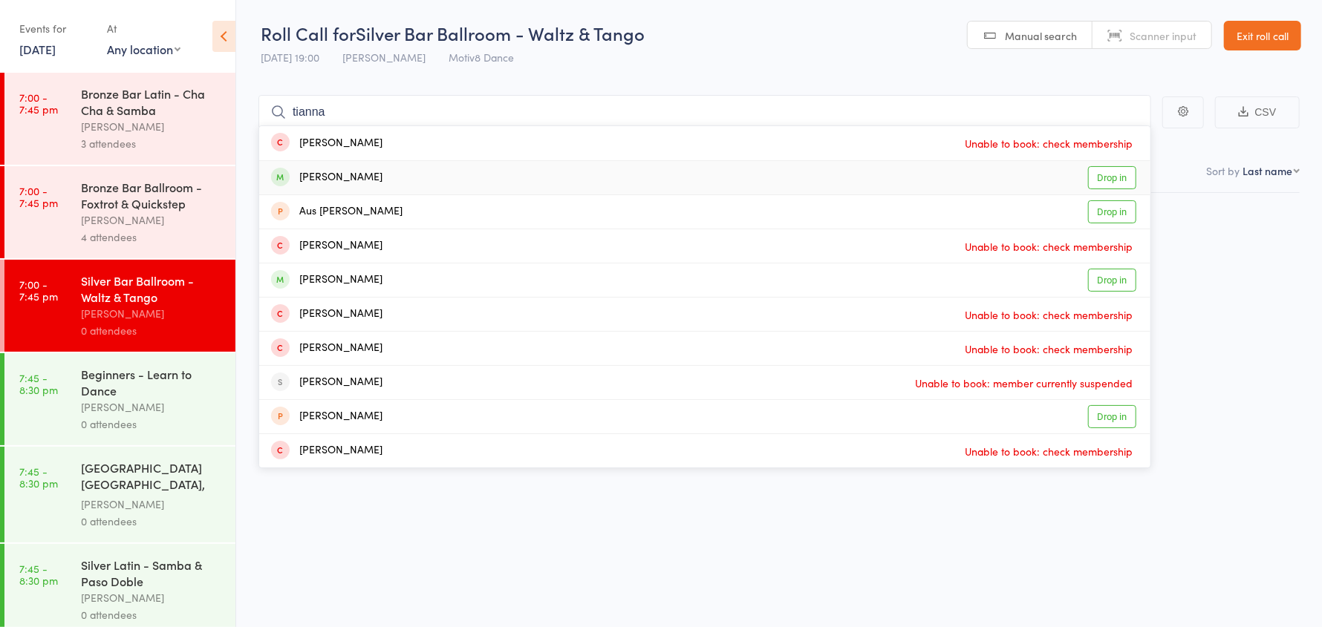
type input "tianna"
click at [336, 180] on div "Tiana Marshall" at bounding box center [326, 177] width 111 height 17
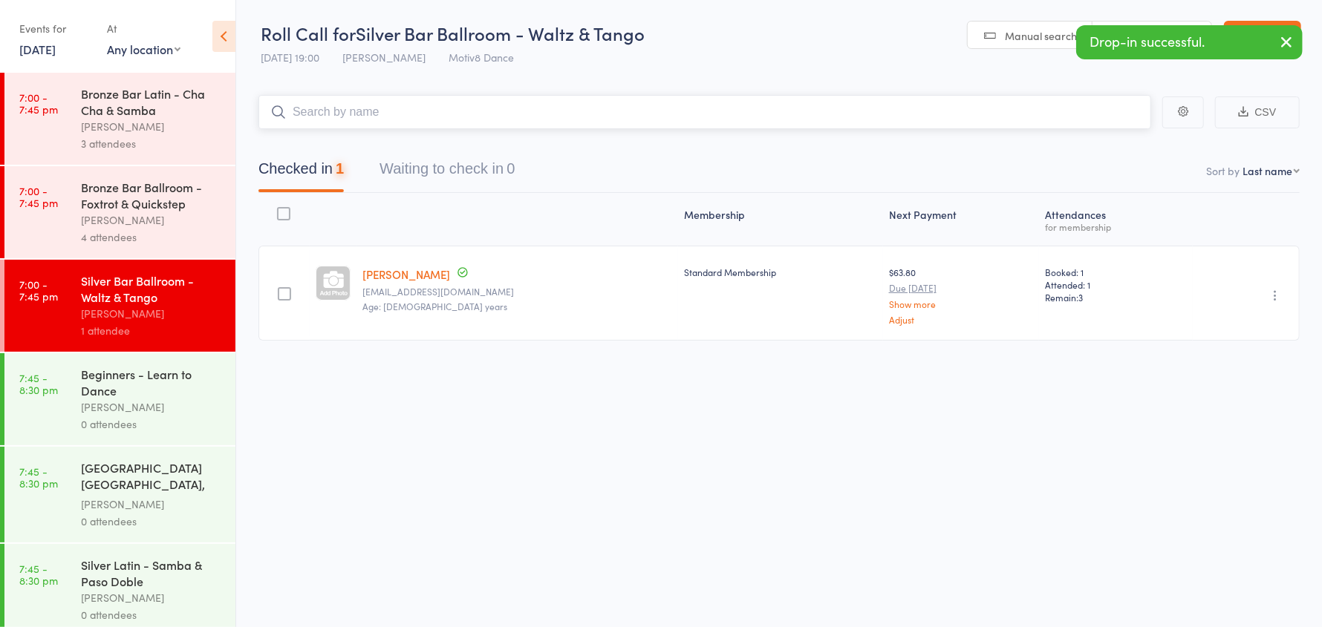
click at [339, 109] on input "search" at bounding box center [704, 112] width 893 height 34
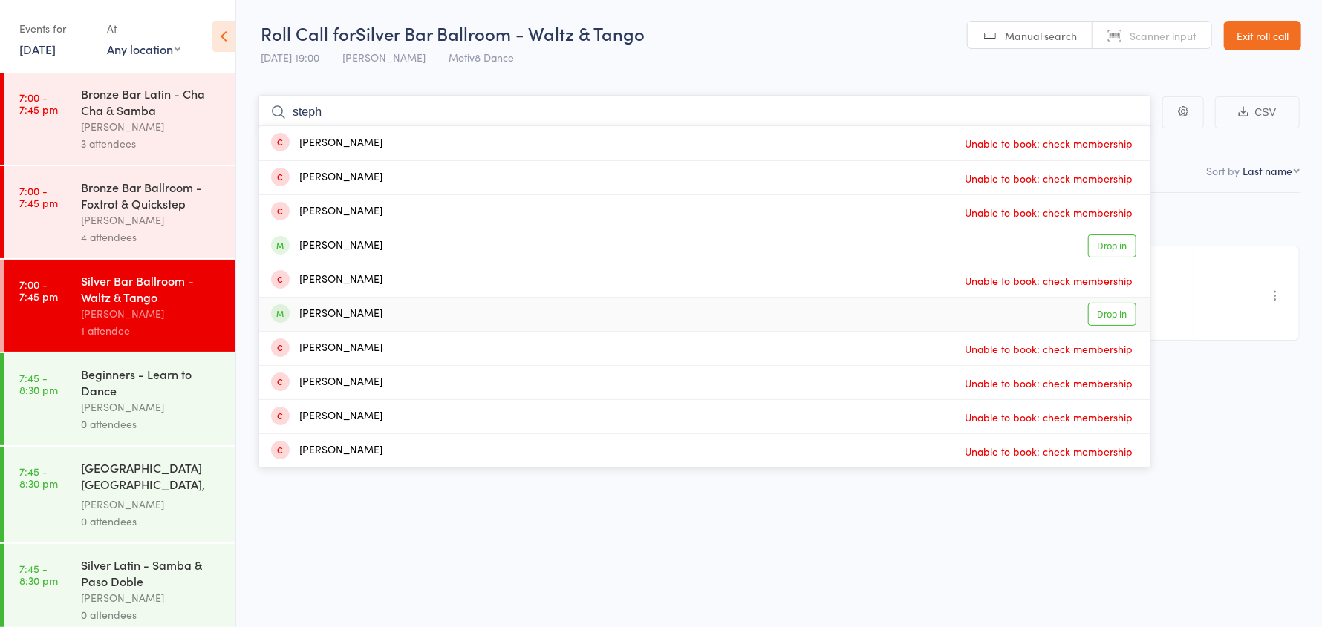
type input "steph"
click at [371, 310] on div "Stephanie Robinson" at bounding box center [326, 314] width 111 height 17
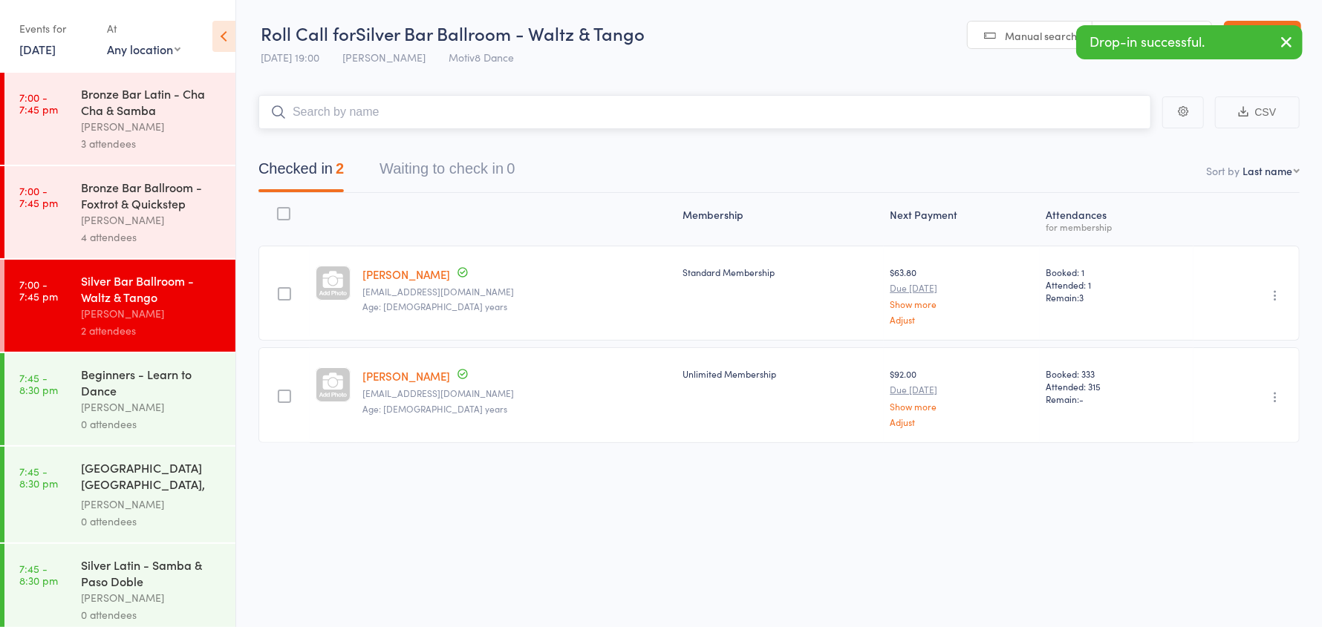
click at [322, 111] on input "search" at bounding box center [704, 112] width 893 height 34
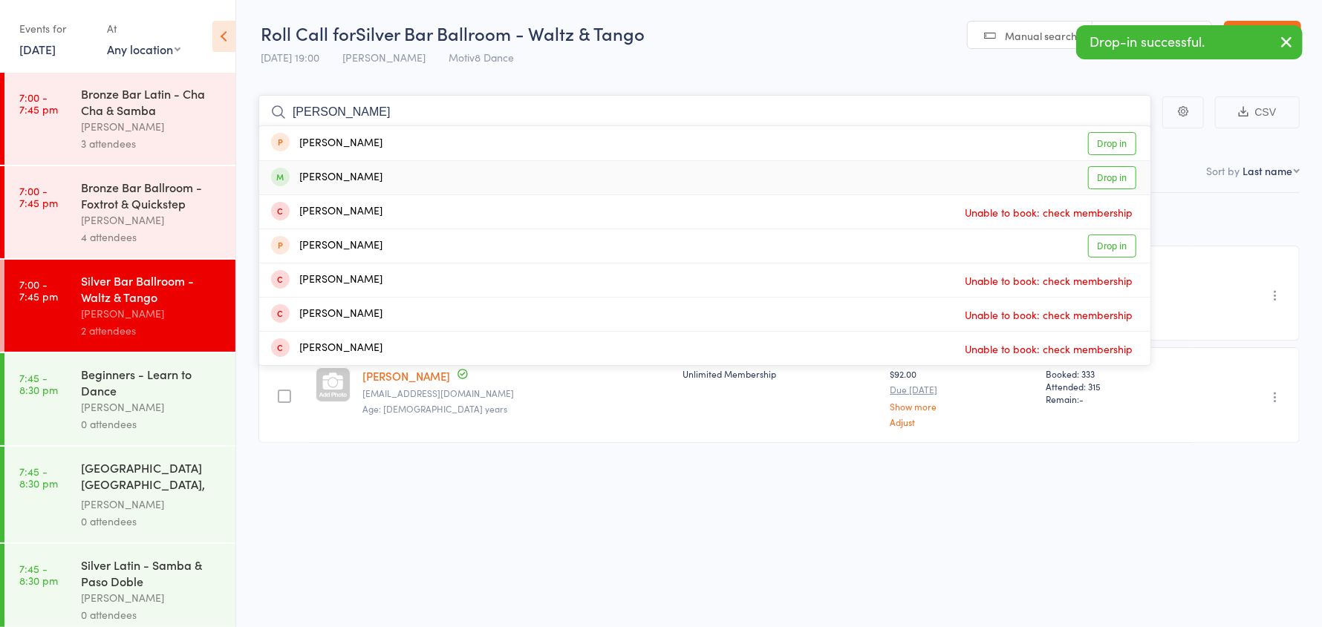
type input "liz"
click at [338, 174] on div "Jackson Liz" at bounding box center [326, 177] width 111 height 17
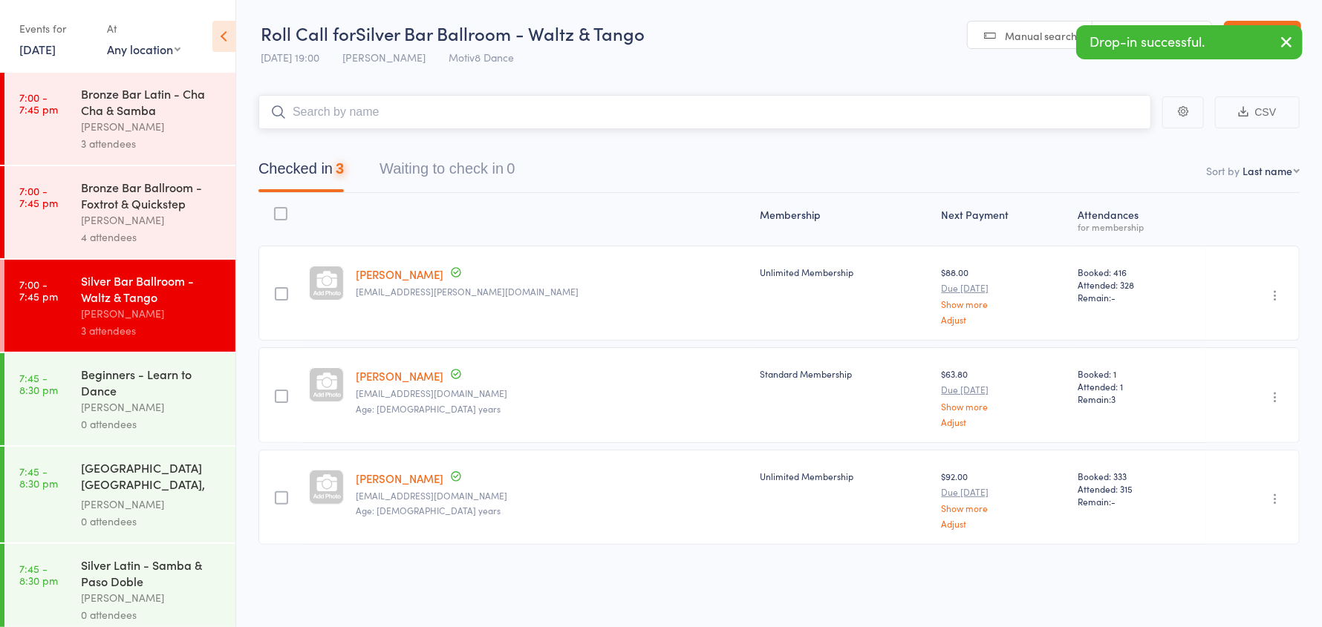
click at [330, 111] on input "search" at bounding box center [704, 112] width 893 height 34
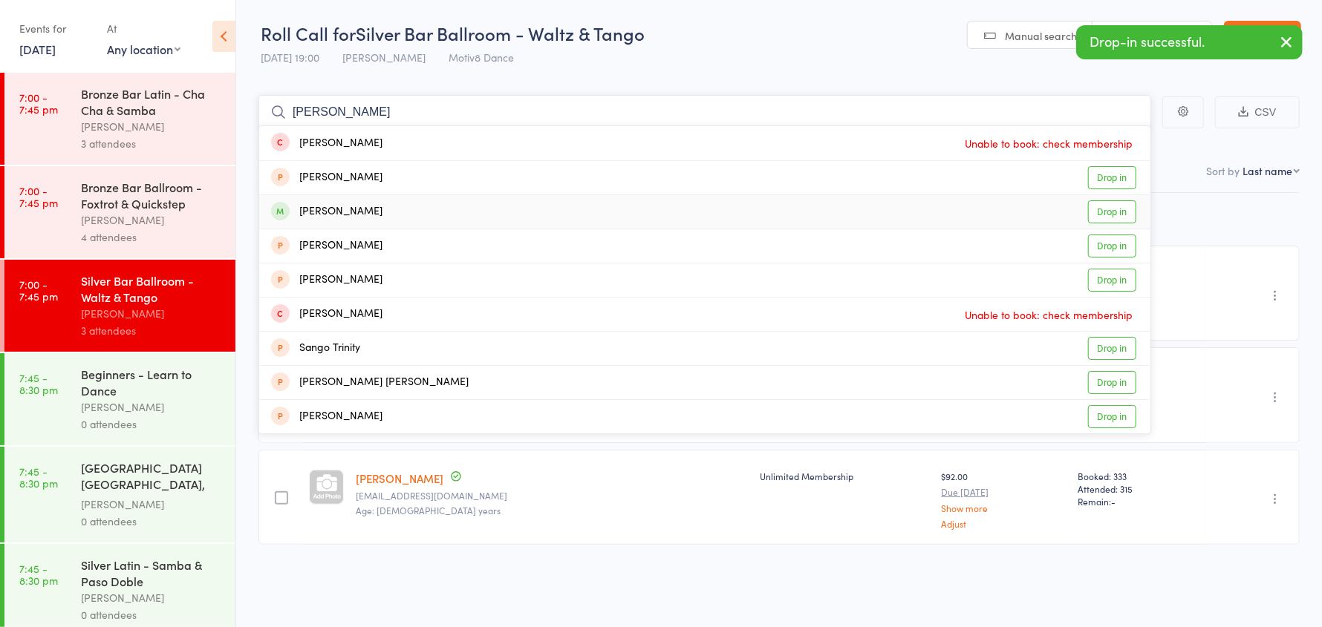
type input "sandra"
click at [382, 213] on div "Morgan_Young Sandra" at bounding box center [326, 211] width 111 height 17
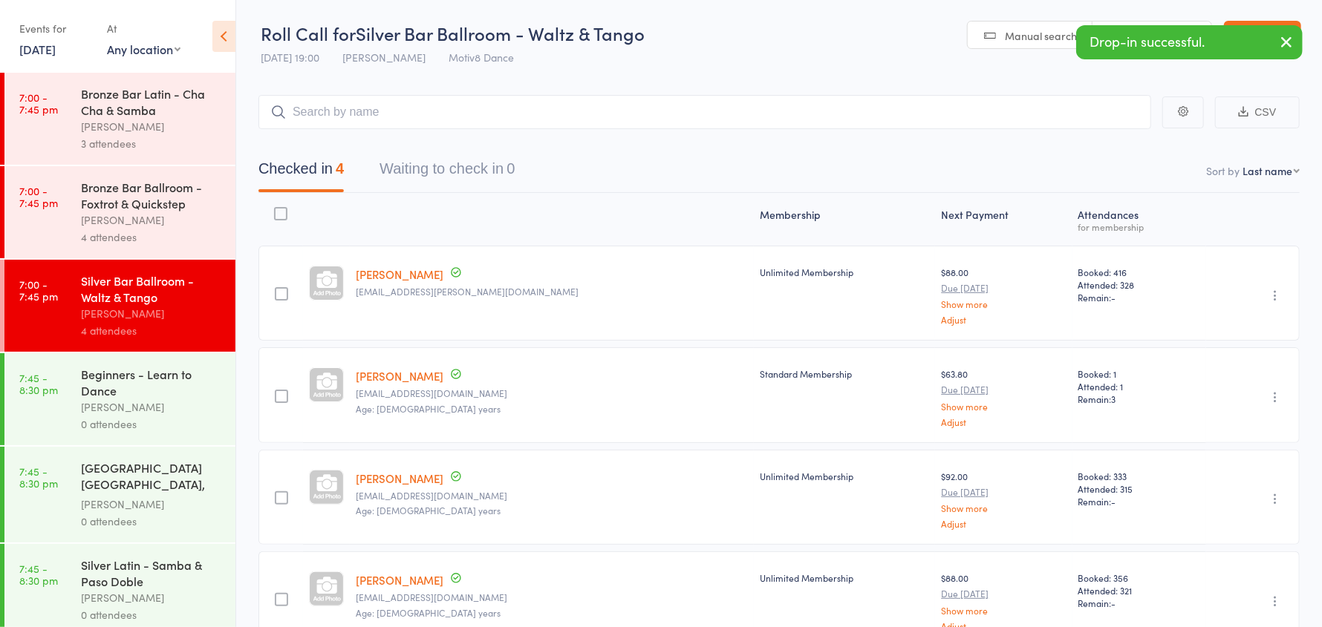
click at [1285, 37] on icon "button" at bounding box center [1286, 42] width 18 height 19
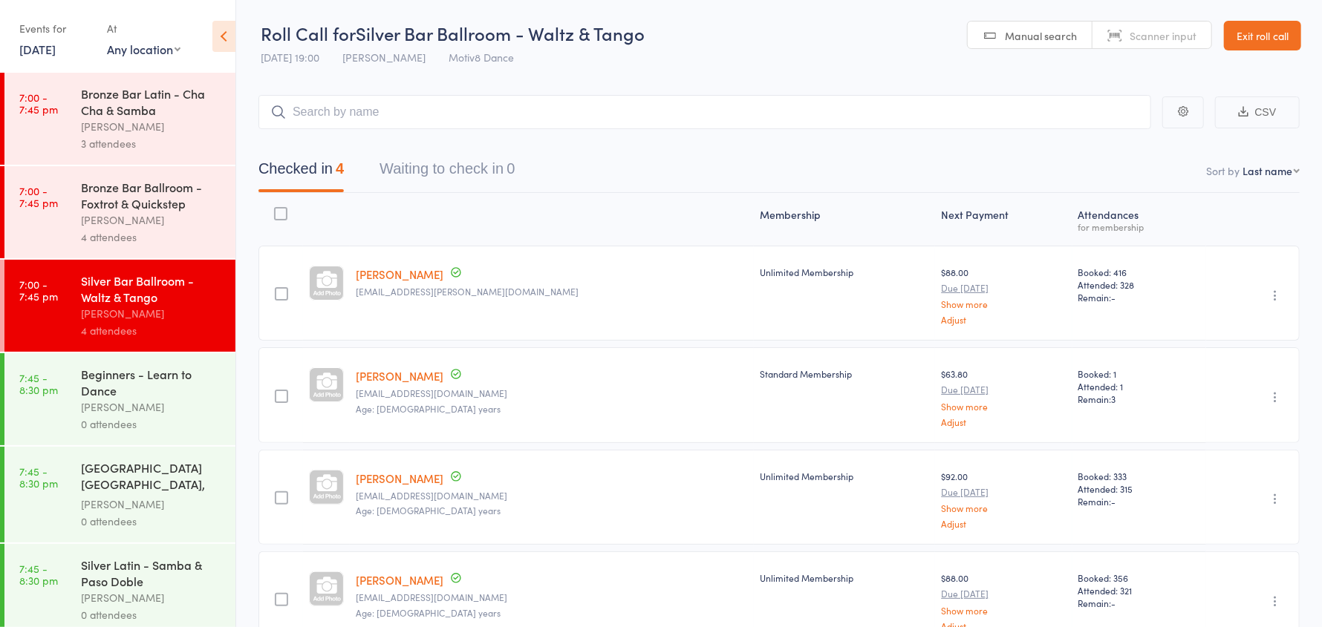
click at [1285, 37] on link "Exit roll call" at bounding box center [1262, 36] width 77 height 30
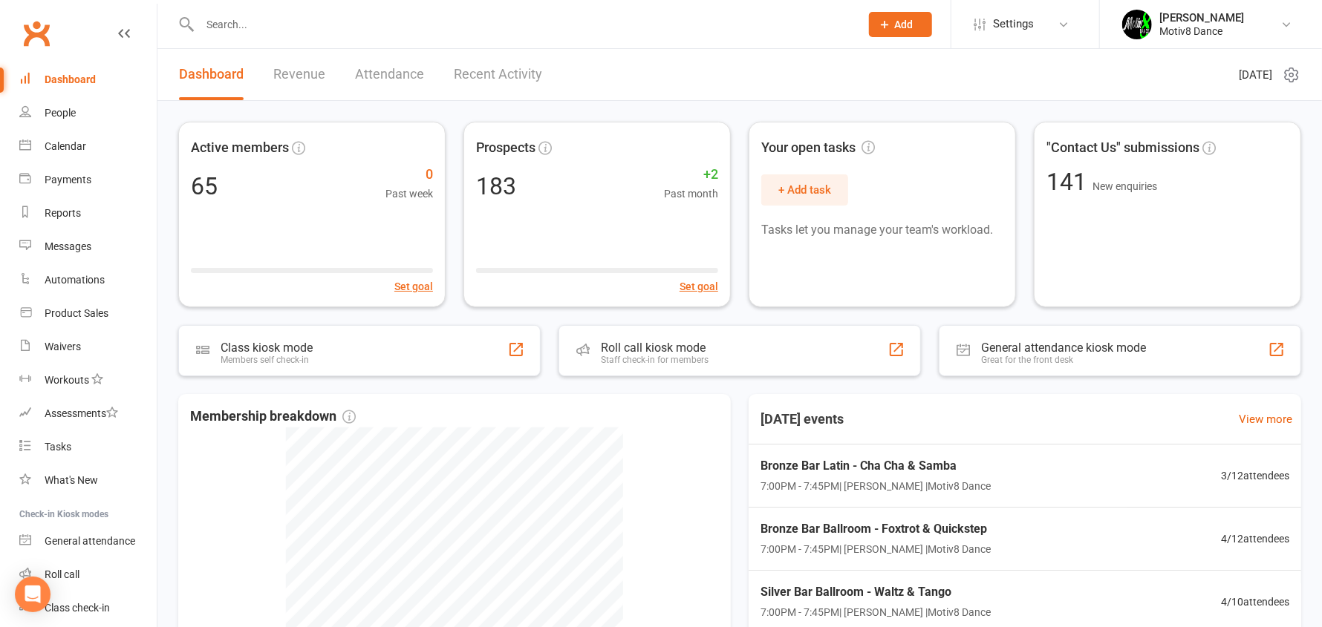
click at [260, 27] on input "text" at bounding box center [522, 24] width 654 height 21
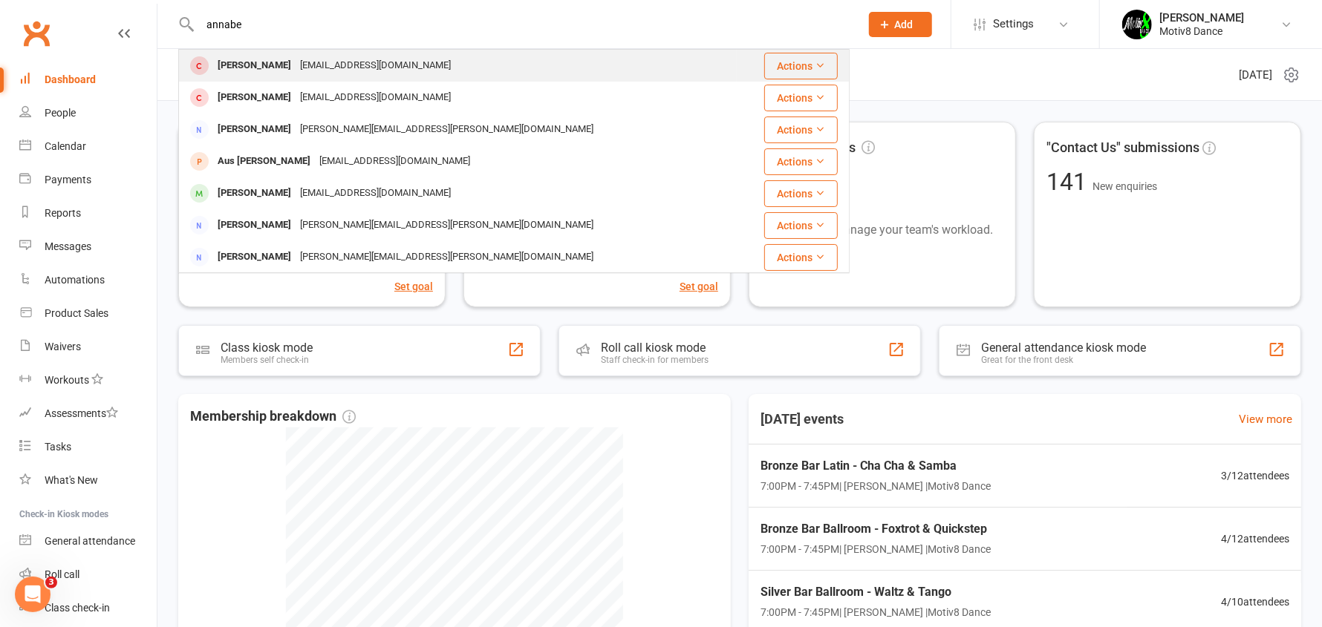
type input "annabe"
click at [275, 71] on div "[PERSON_NAME]" at bounding box center [254, 66] width 82 height 22
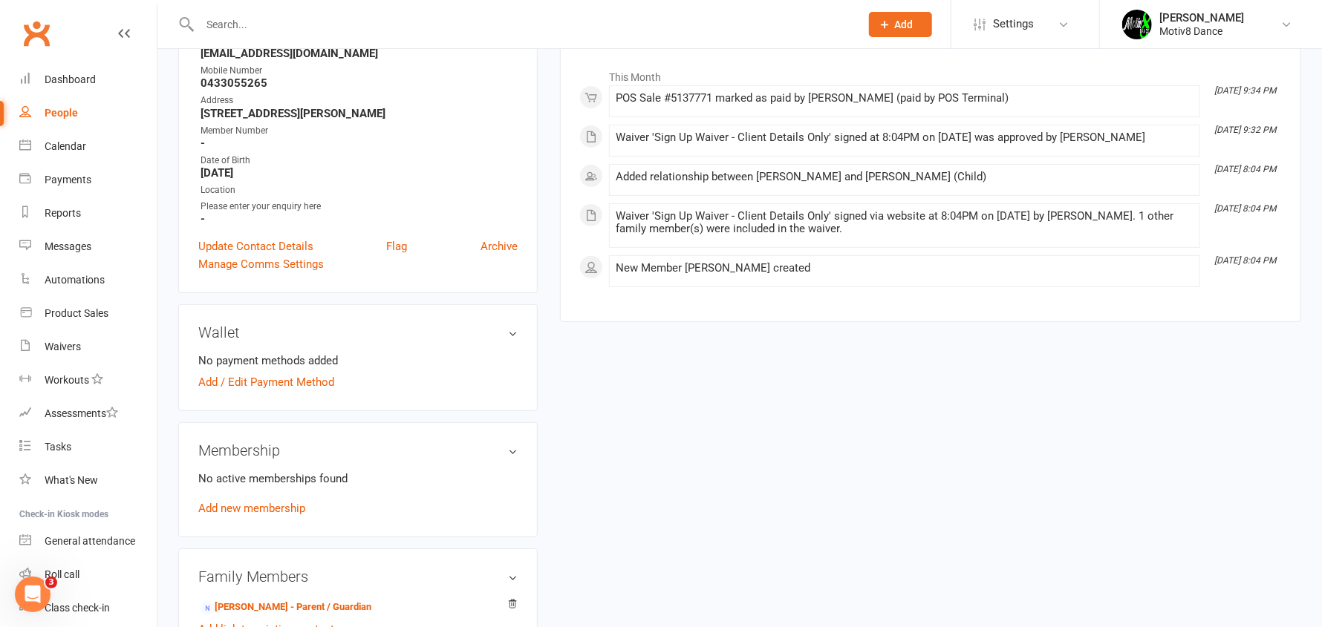
scroll to position [223, 0]
click at [278, 503] on link "Add new membership" at bounding box center [251, 507] width 107 height 13
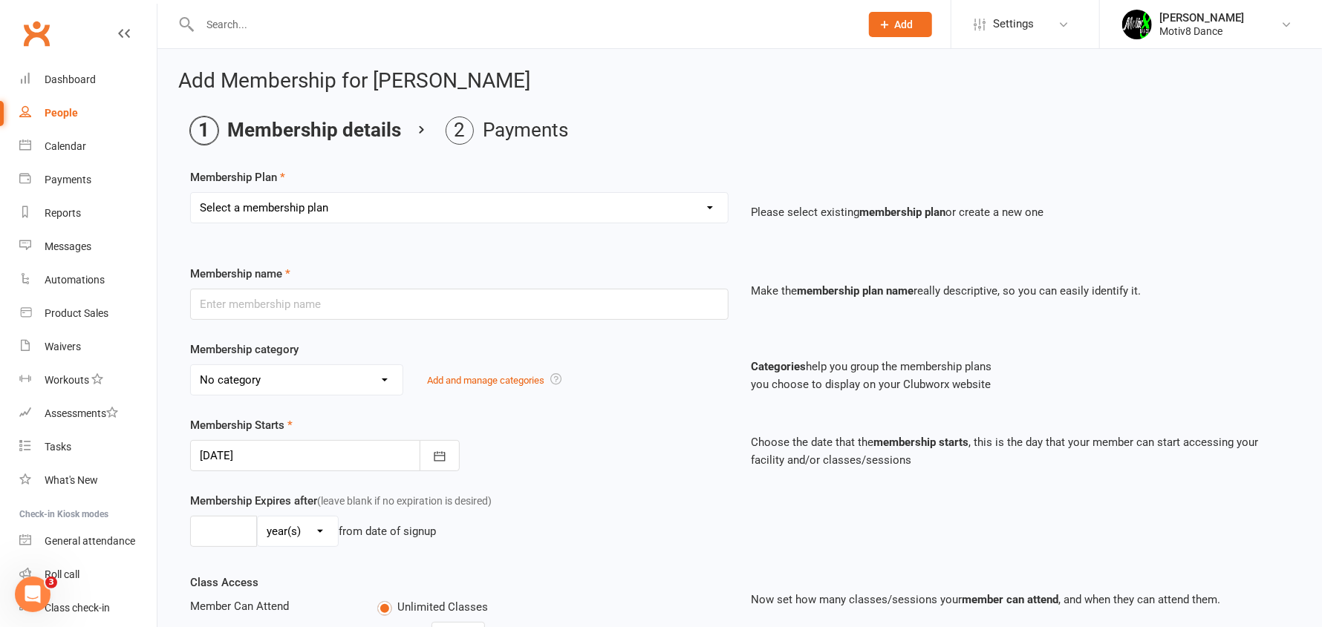
click at [356, 214] on select "Select a membership plan Create new Membership Plan Standard Membership Unlimit…" at bounding box center [459, 208] width 537 height 30
select select "15"
click at [191, 193] on select "Select a membership plan Create new Membership Plan Standard Membership Unlimit…" at bounding box center [459, 208] width 537 height 30
type input "Intro Pass- 14 Days Unlimited"
select select "5"
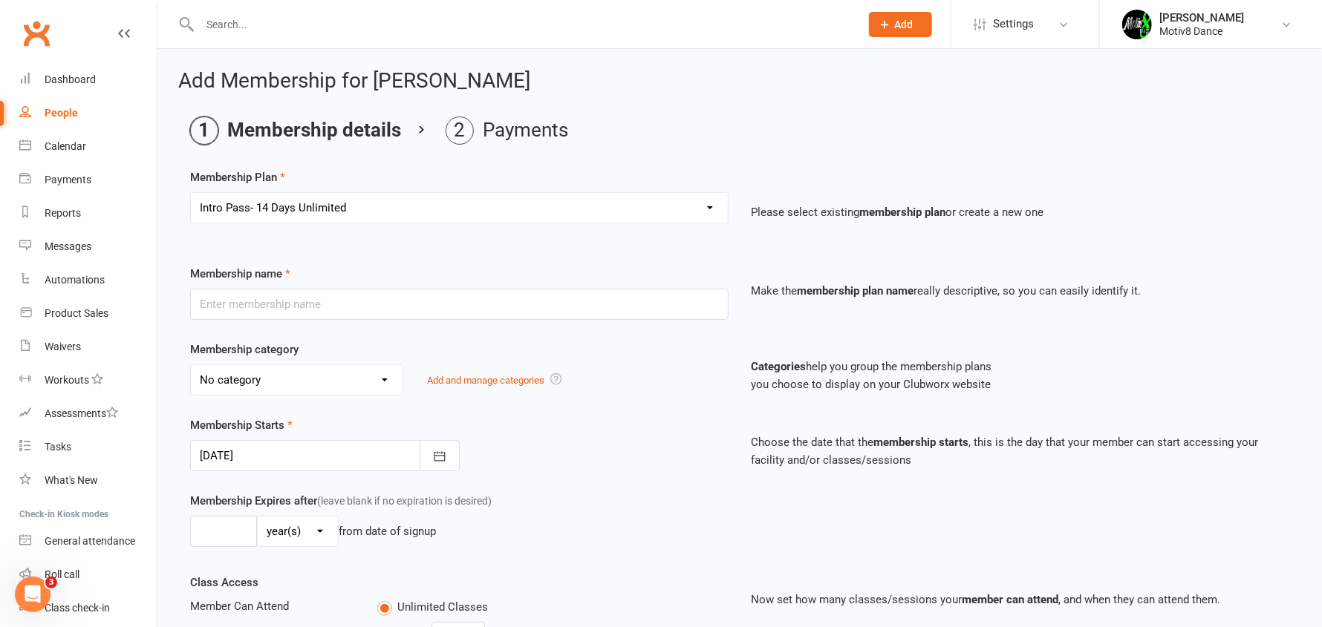
type input "2"
select select "1"
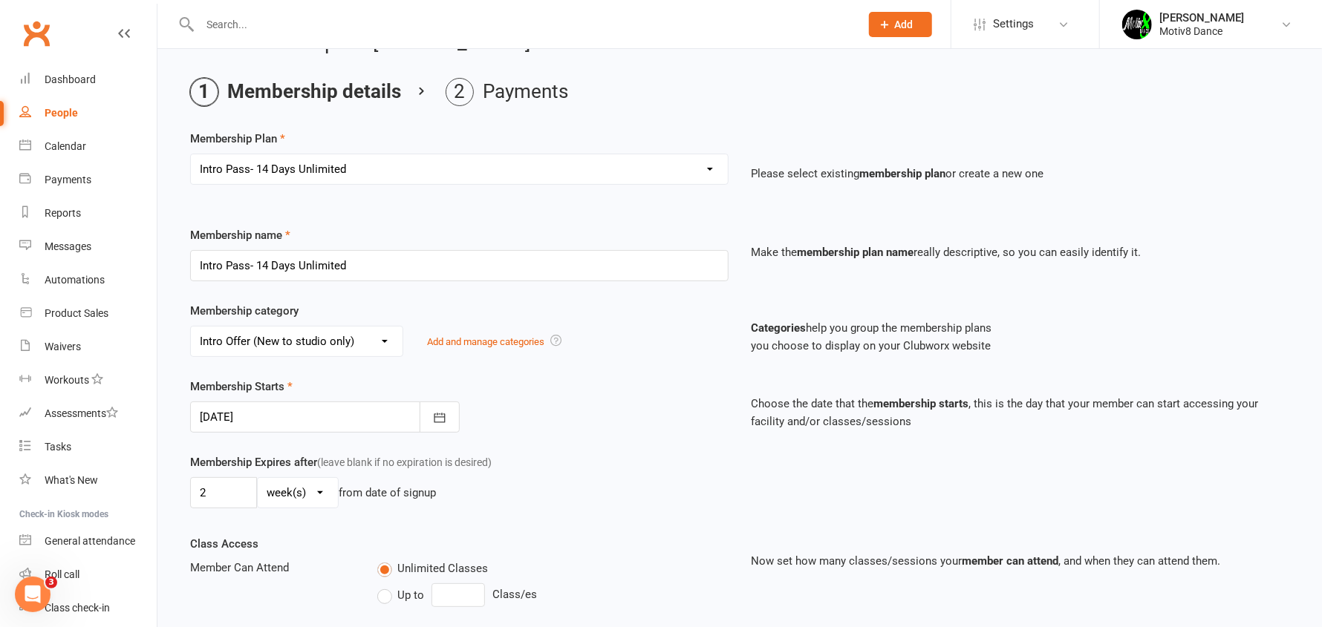
scroll to position [74, 0]
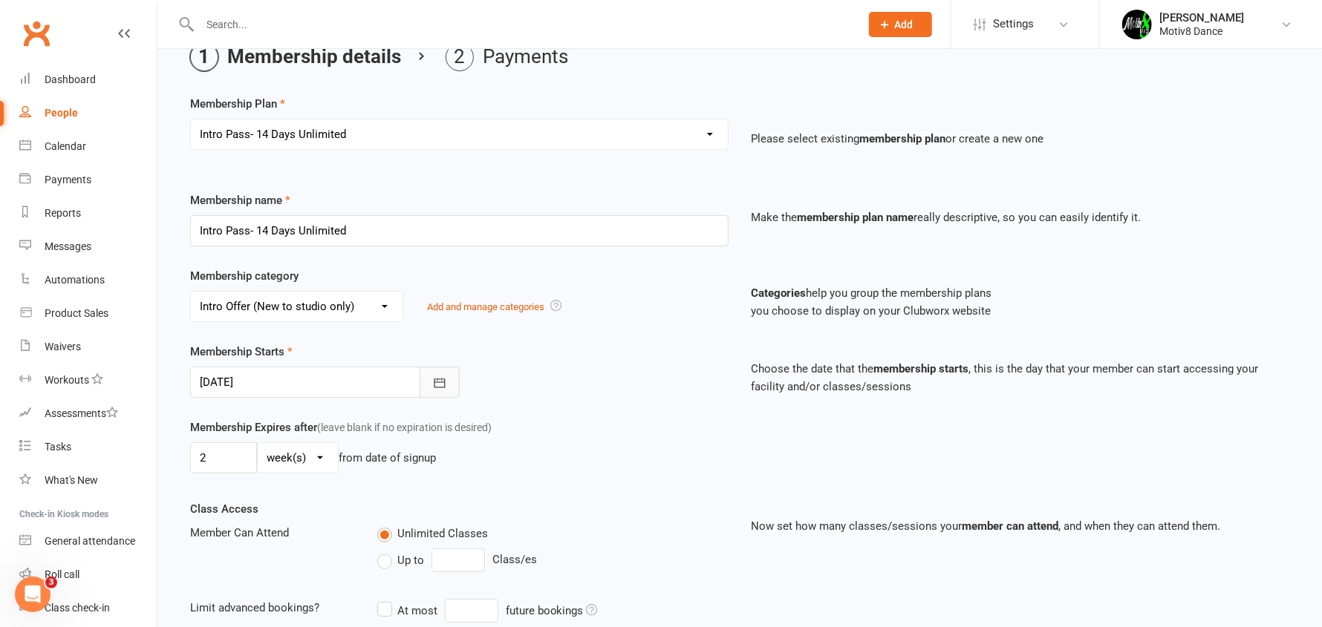
click at [442, 380] on icon "button" at bounding box center [439, 383] width 11 height 10
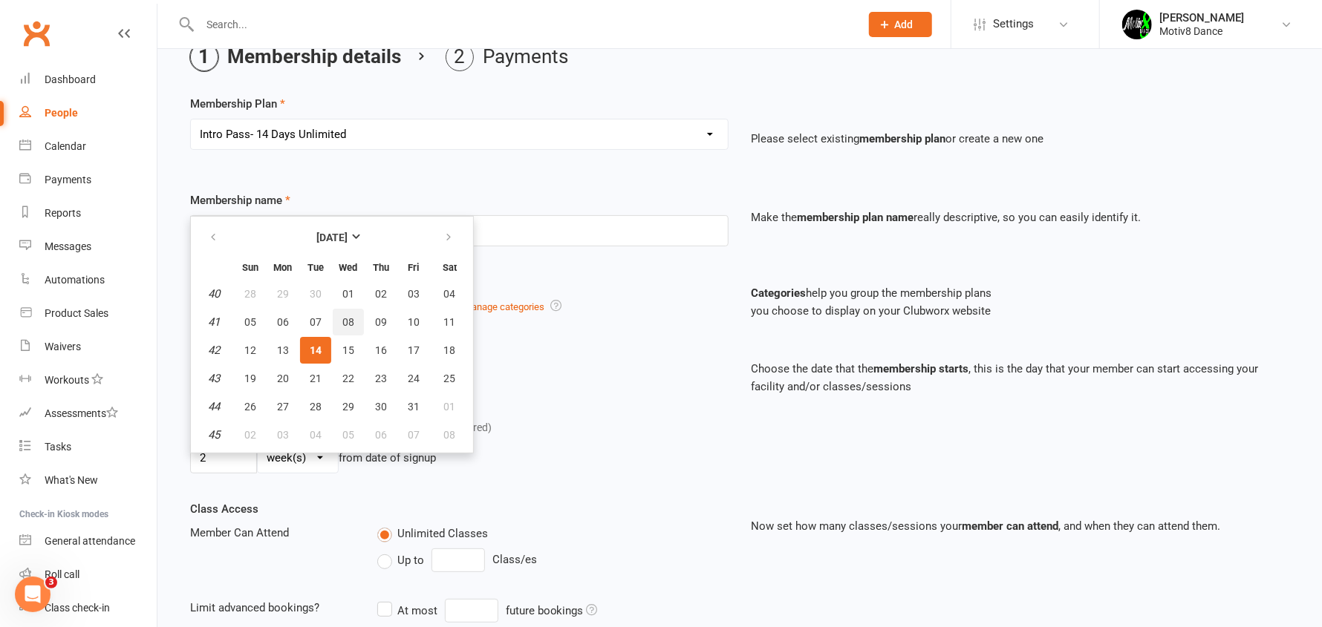
click at [343, 316] on span "08" at bounding box center [348, 322] width 12 height 12
type input "[DATE]"
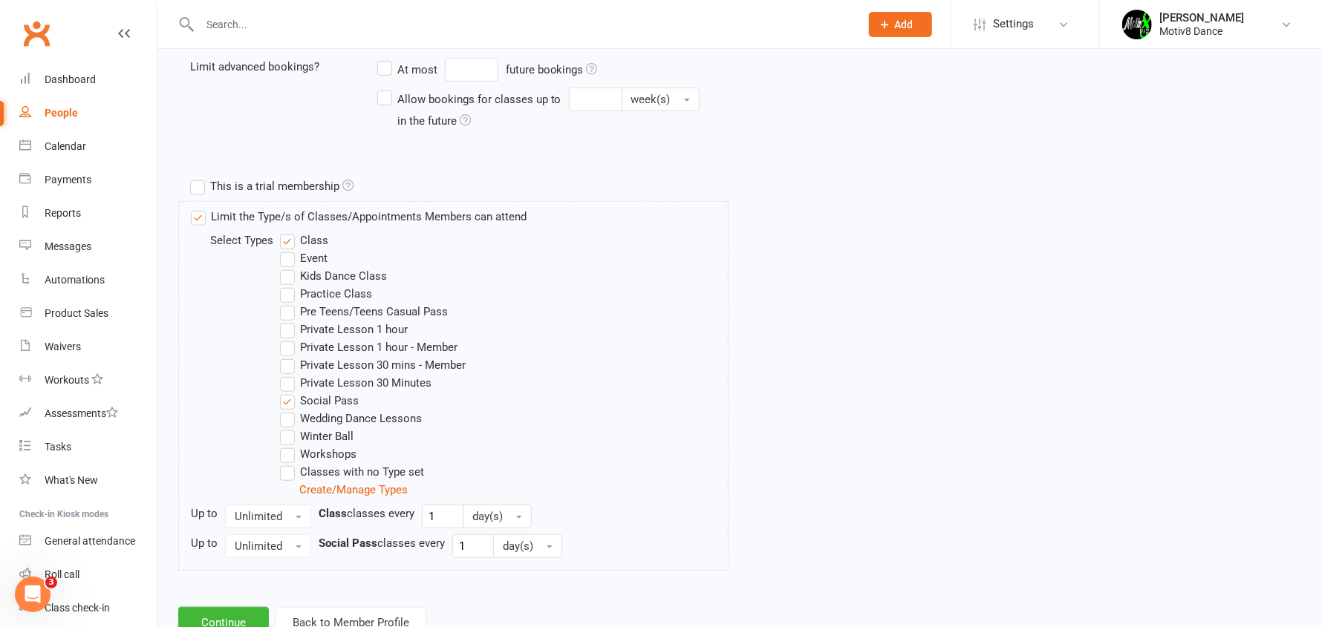
scroll to position [667, 0]
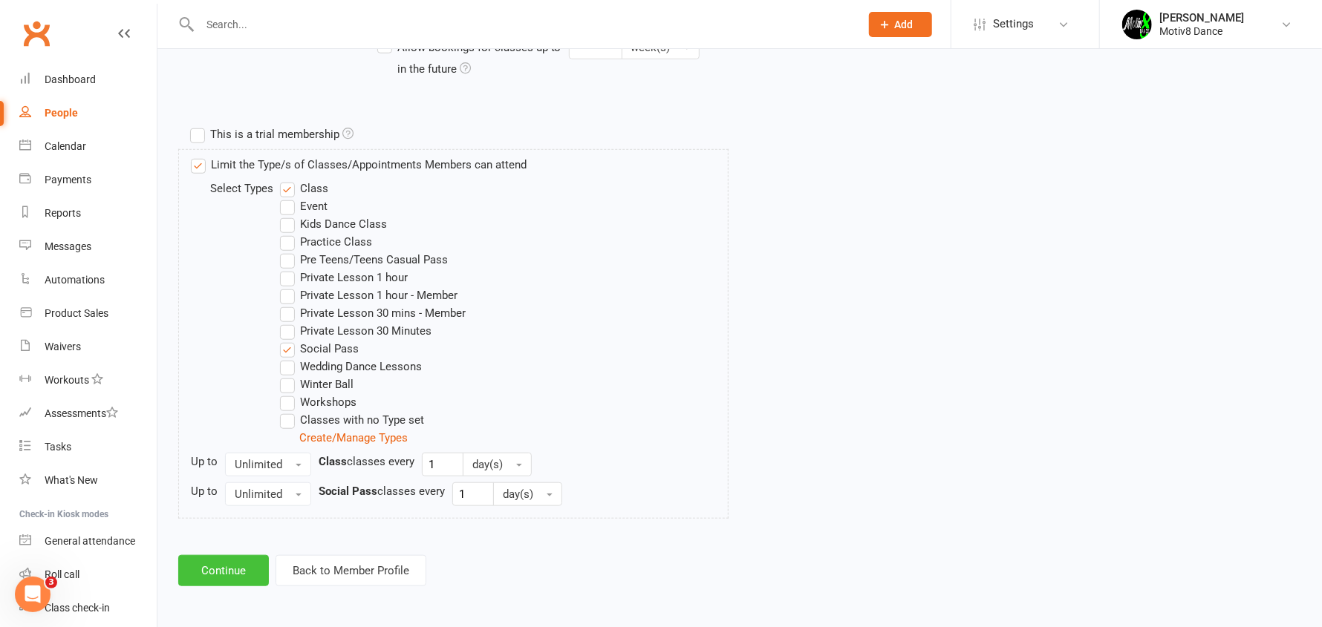
click at [244, 567] on button "Continue" at bounding box center [223, 570] width 91 height 31
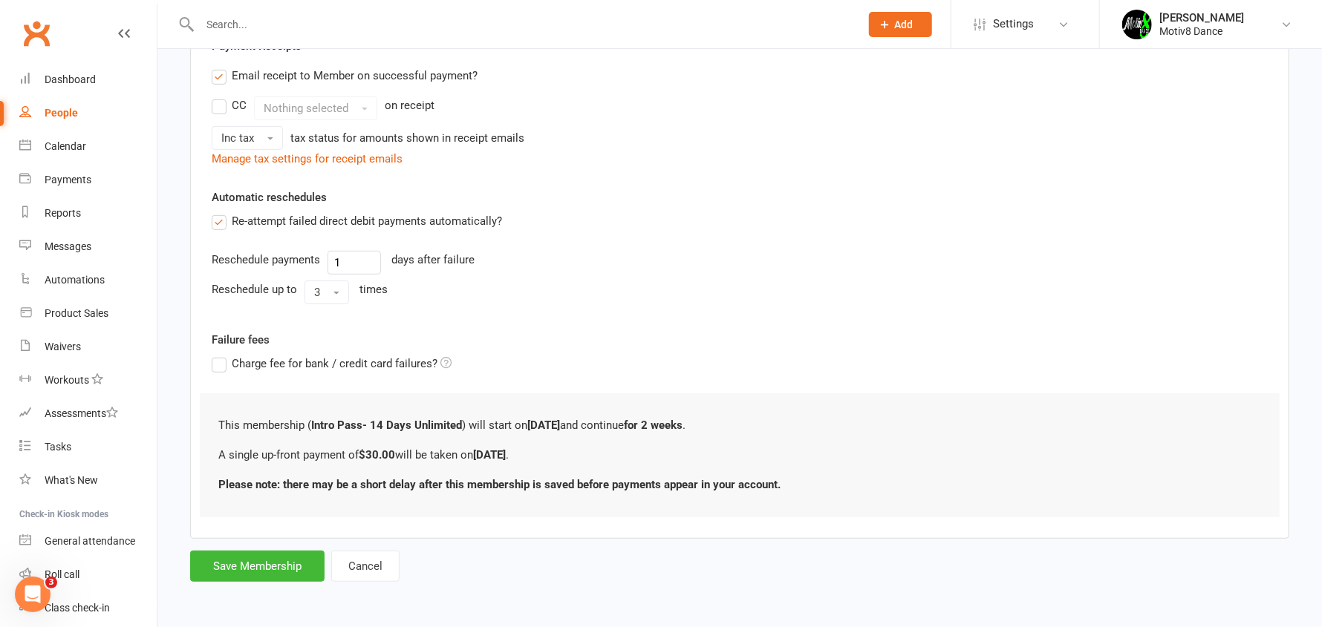
scroll to position [0, 0]
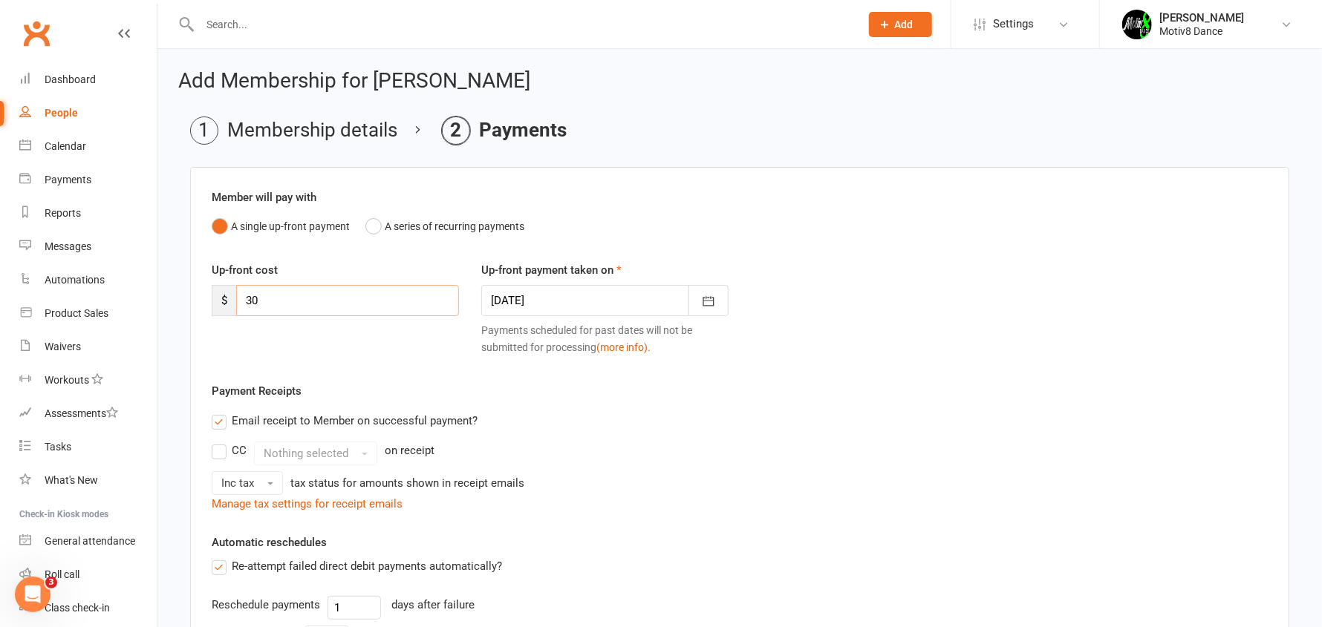
drag, startPoint x: 265, startPoint y: 302, endPoint x: 232, endPoint y: 307, distance: 33.1
click at [232, 307] on div "$ 30" at bounding box center [335, 300] width 247 height 31
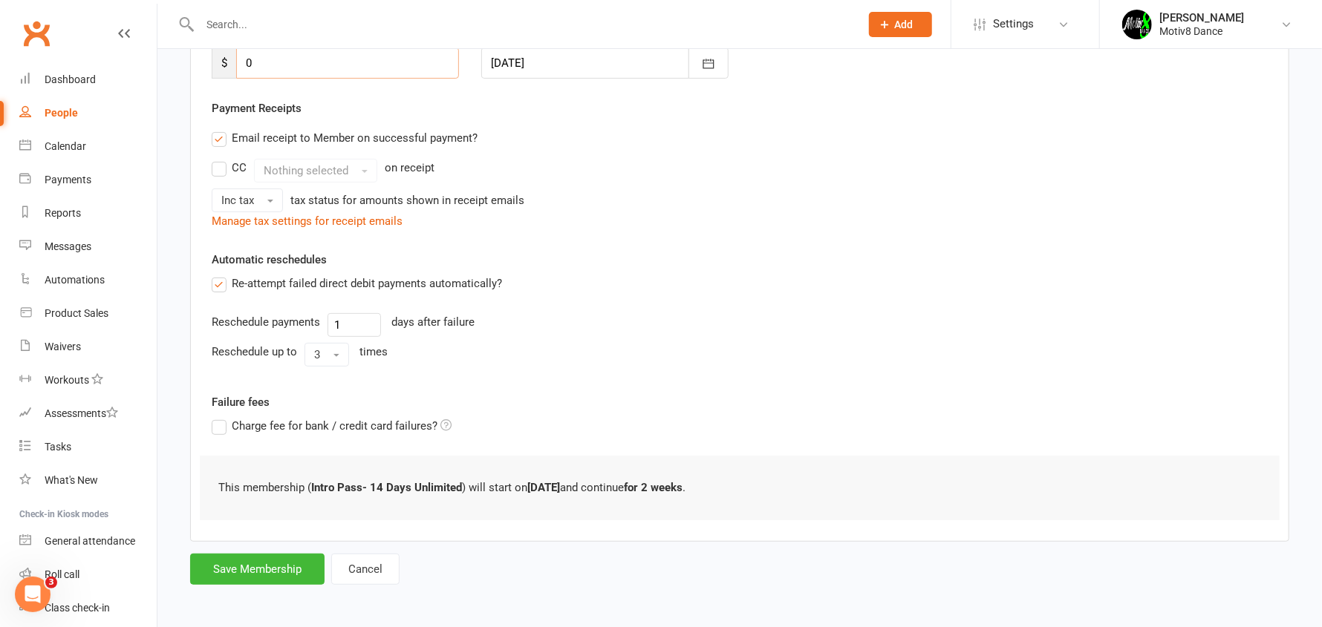
scroll to position [240, 0]
type input "0"
click at [255, 570] on button "Save Membership" at bounding box center [257, 567] width 134 height 31
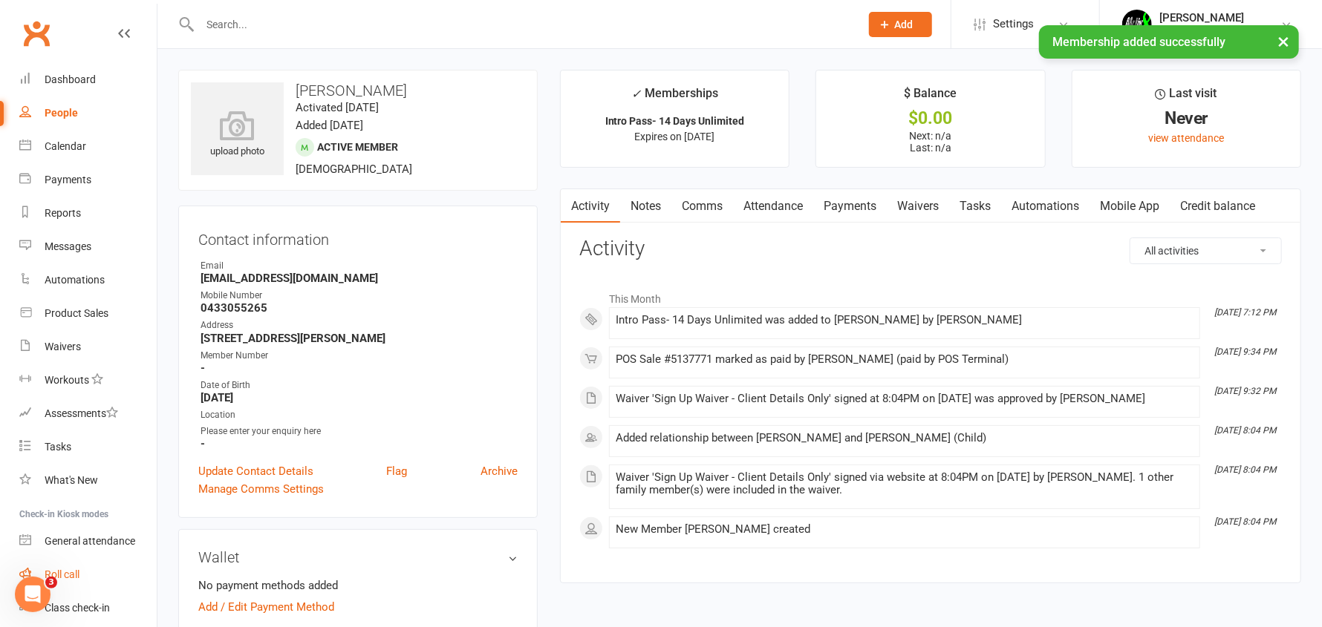
click at [79, 576] on div "Roll call" at bounding box center [62, 575] width 35 height 12
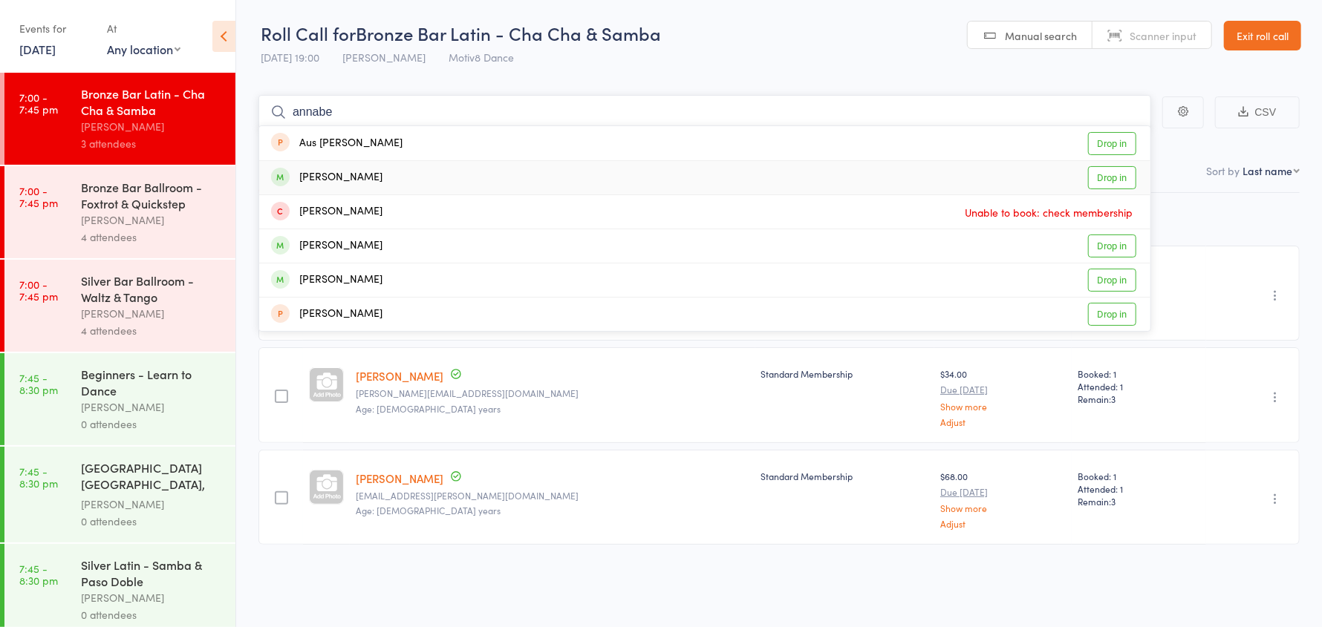
type input "annabe"
click at [375, 177] on div "[PERSON_NAME]" at bounding box center [326, 177] width 111 height 17
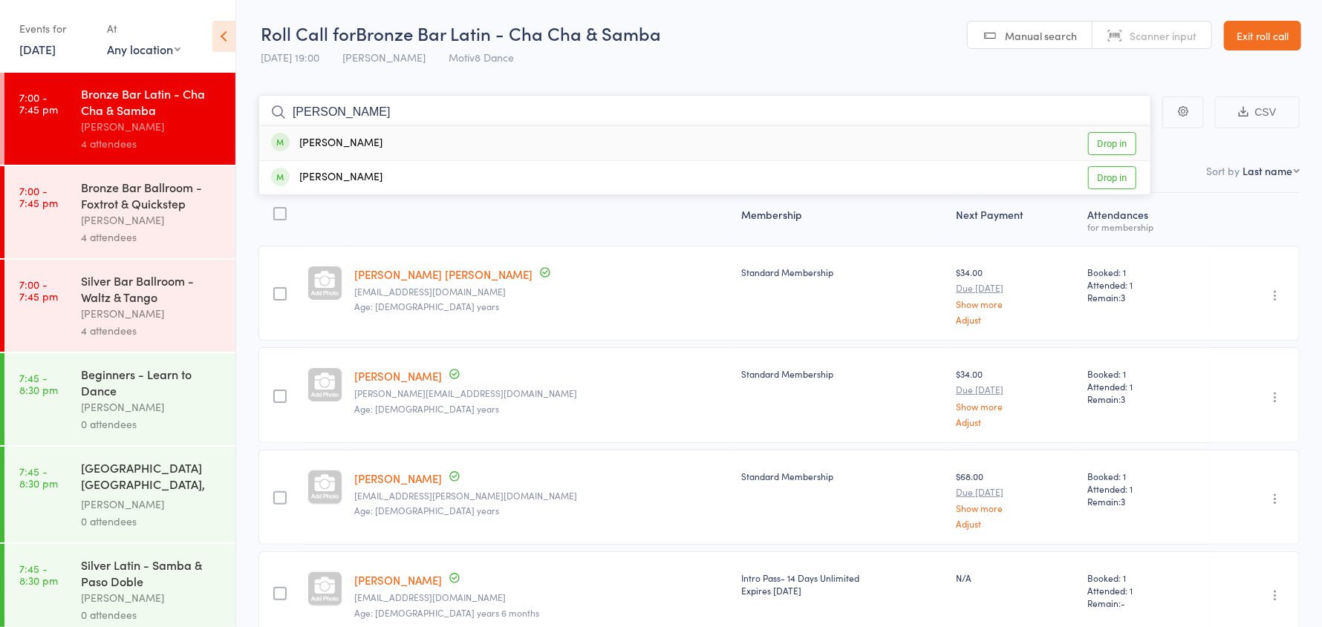
type input "barba"
click at [348, 142] on div "Barbara Marcak" at bounding box center [326, 143] width 111 height 17
